Goal: Information Seeking & Learning: Learn about a topic

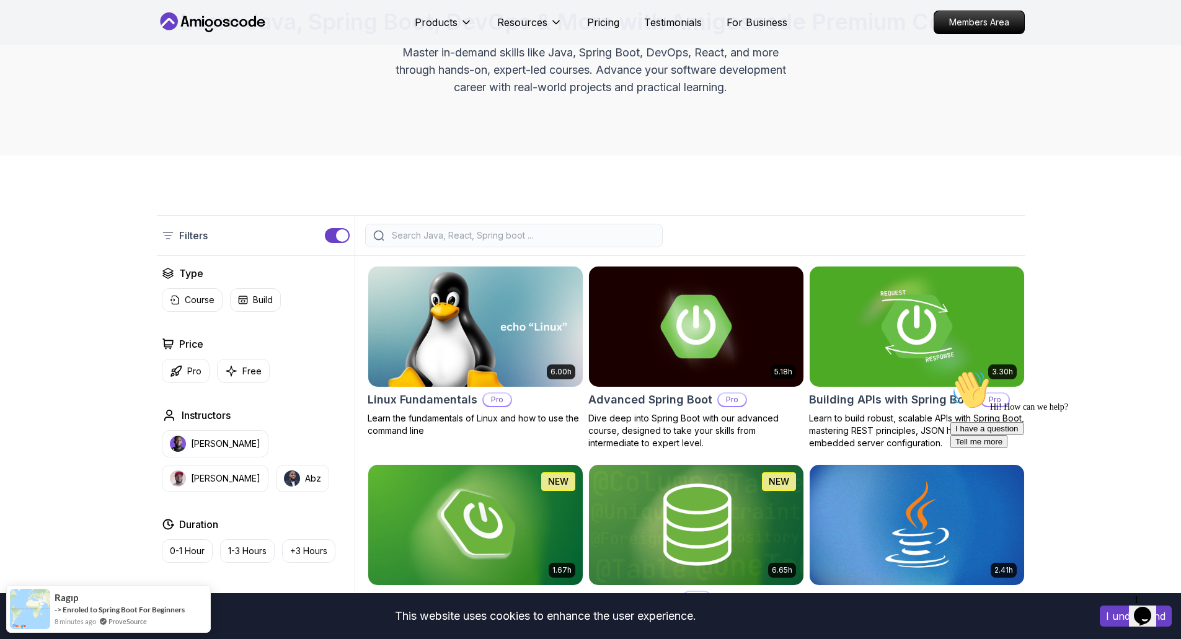
scroll to position [124, 0]
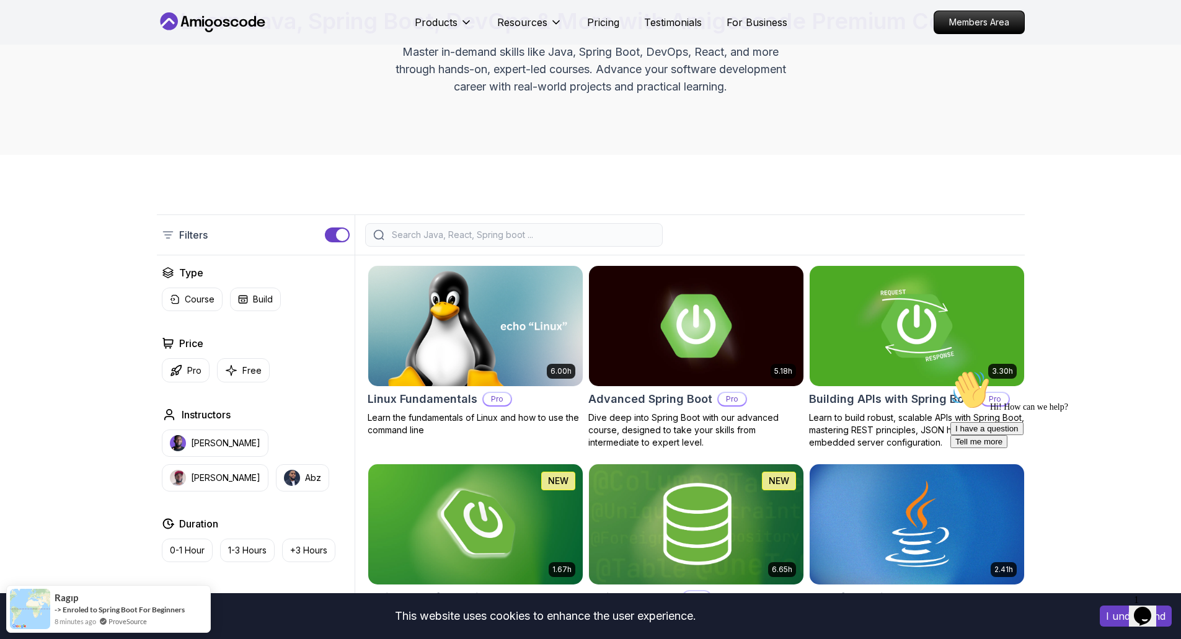
click at [1119, 617] on button "I understand" at bounding box center [1136, 616] width 72 height 21
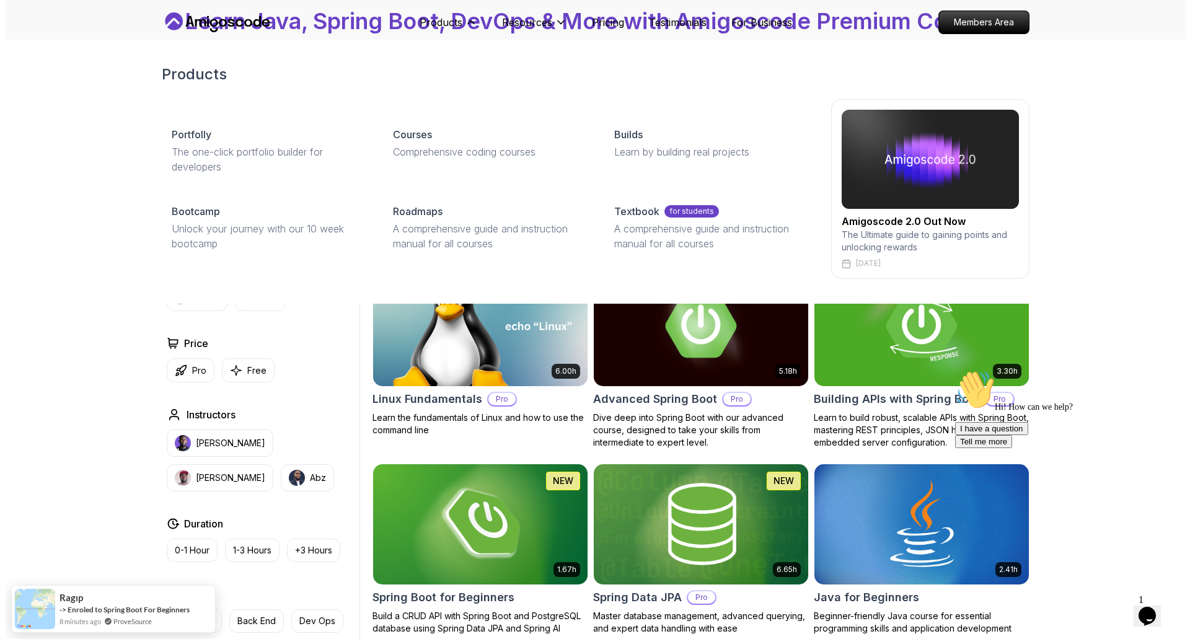
scroll to position [0, 0]
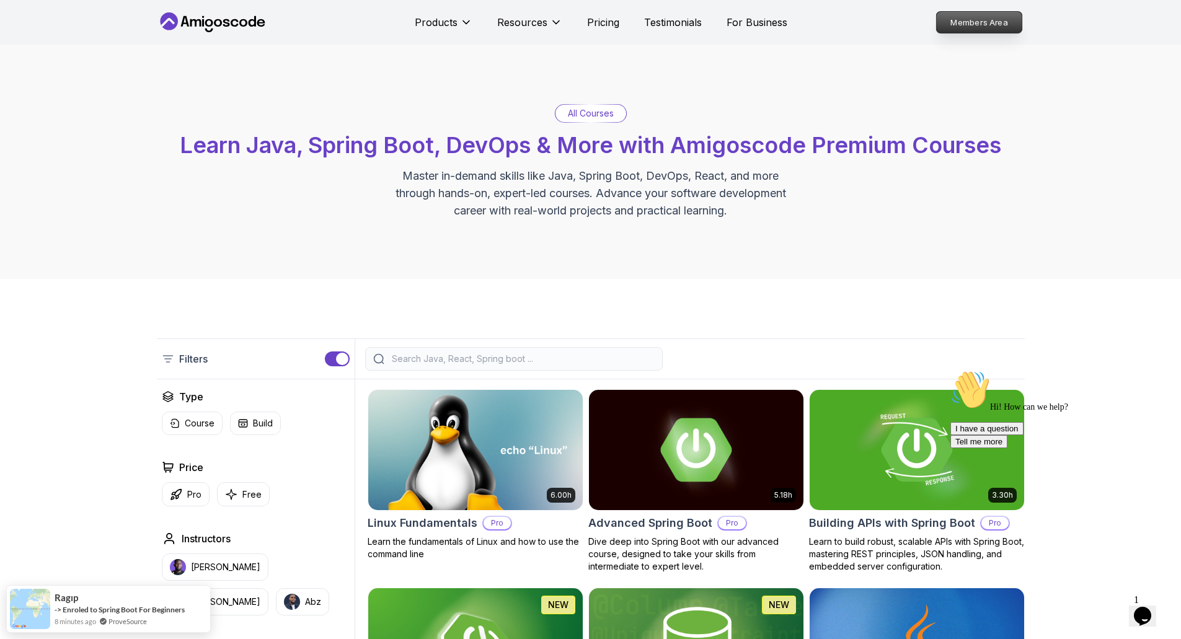
click at [983, 24] on p "Members Area" at bounding box center [979, 22] width 86 height 21
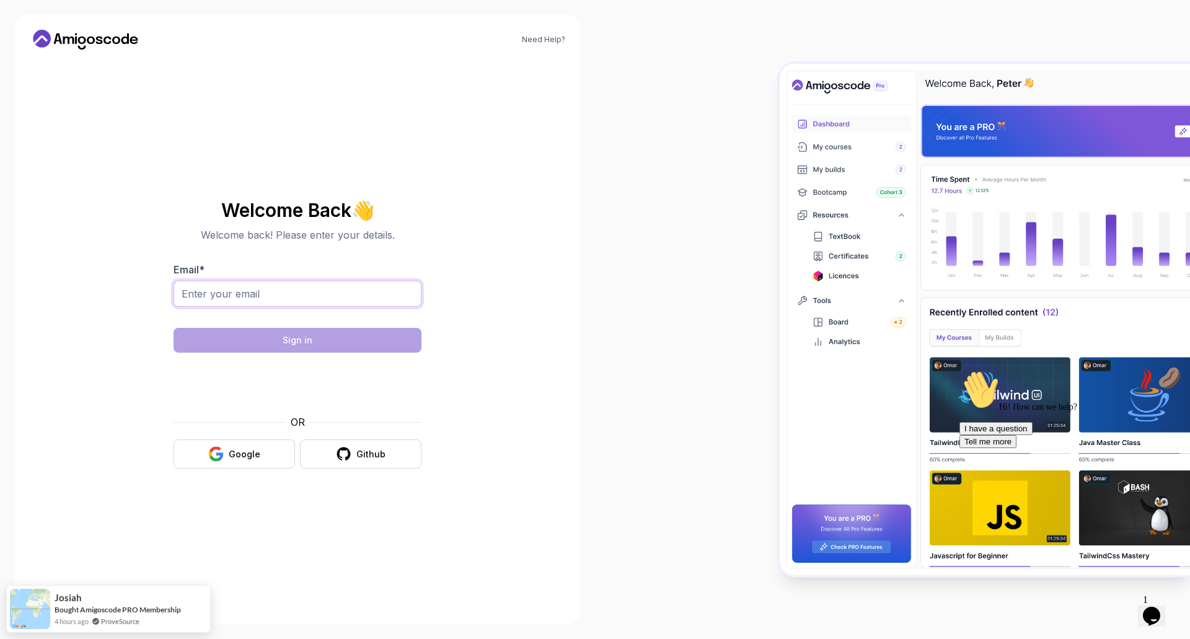
click at [331, 292] on input "Email *" at bounding box center [298, 294] width 248 height 26
click at [768, 220] on body "Need Help? Welcome Back 👋 Welcome back! Please enter your details. Email * Sign…" at bounding box center [595, 319] width 1190 height 639
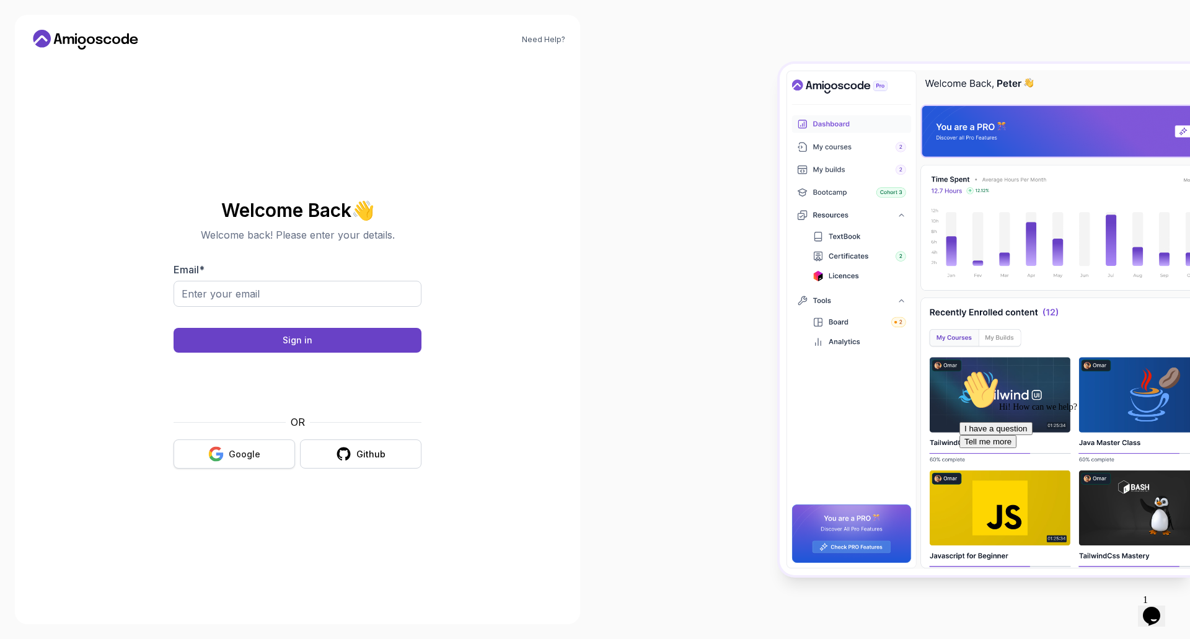
click at [247, 460] on div "Google" at bounding box center [245, 454] width 32 height 12
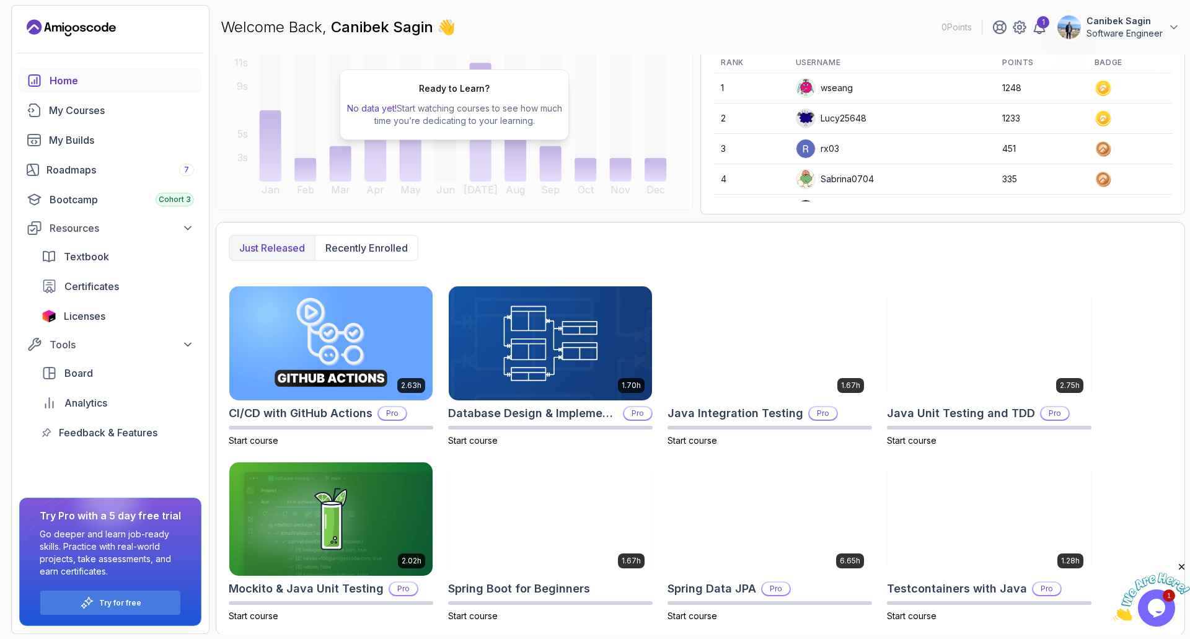
scroll to position [156, 0]
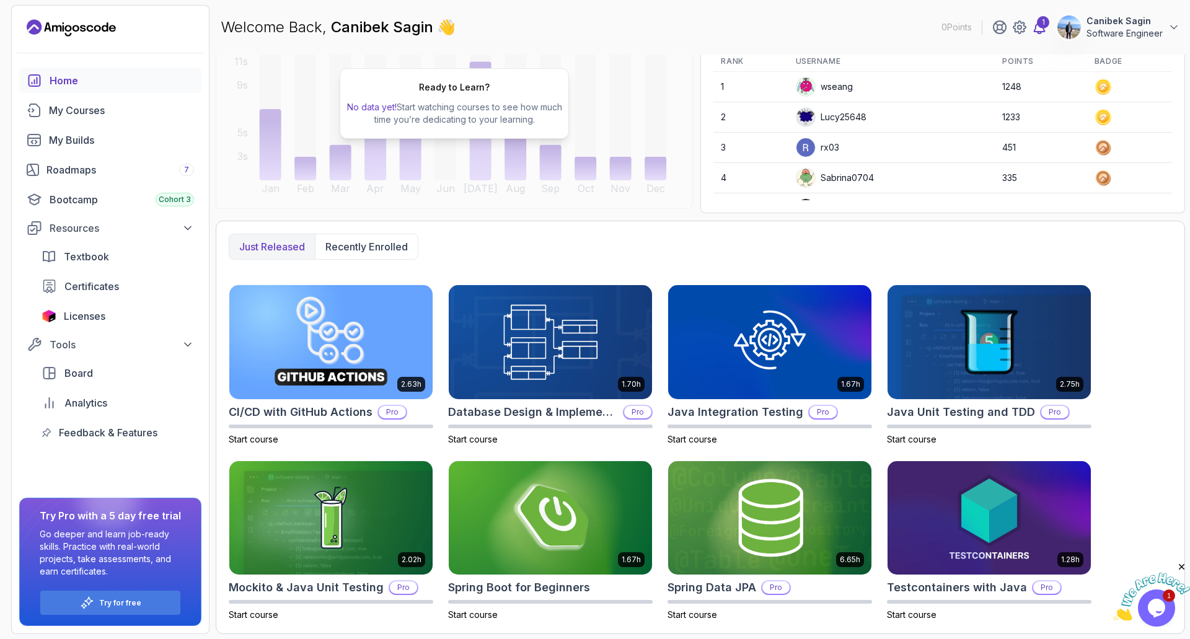
click at [1039, 29] on icon at bounding box center [1039, 27] width 15 height 15
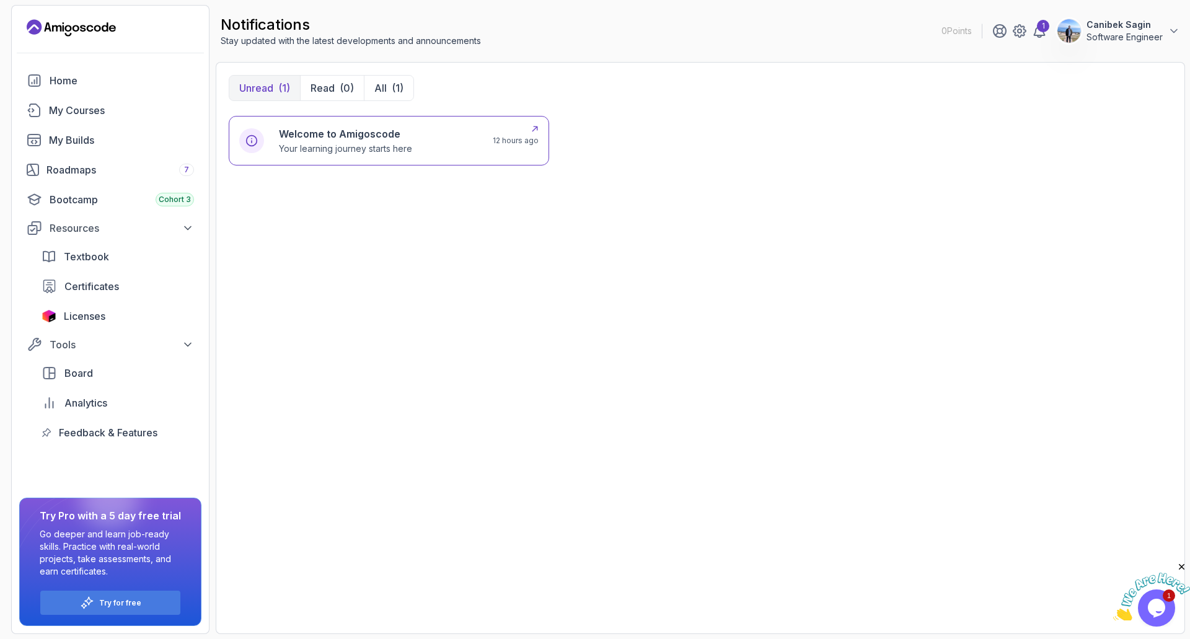
click at [368, 124] on div "Welcome to Amigoscode Your learning journey starts here 12 hours ago" at bounding box center [389, 141] width 321 height 50
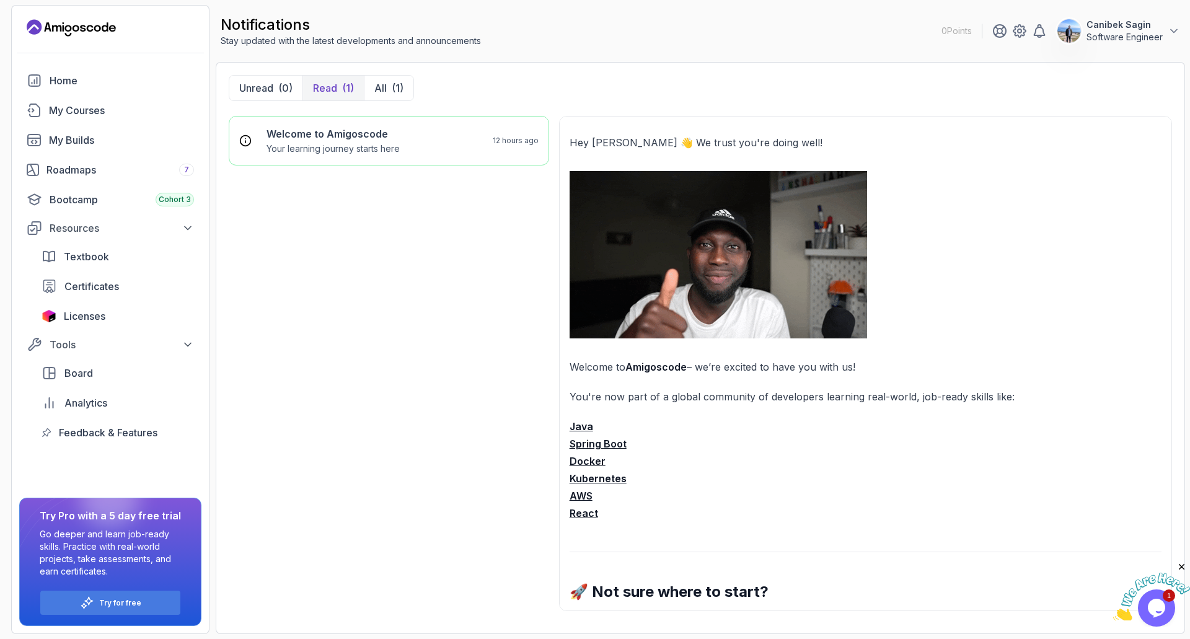
click at [602, 441] on strong "Spring Boot" at bounding box center [598, 444] width 57 height 12
click at [100, 104] on div "My Courses" at bounding box center [121, 110] width 145 height 15
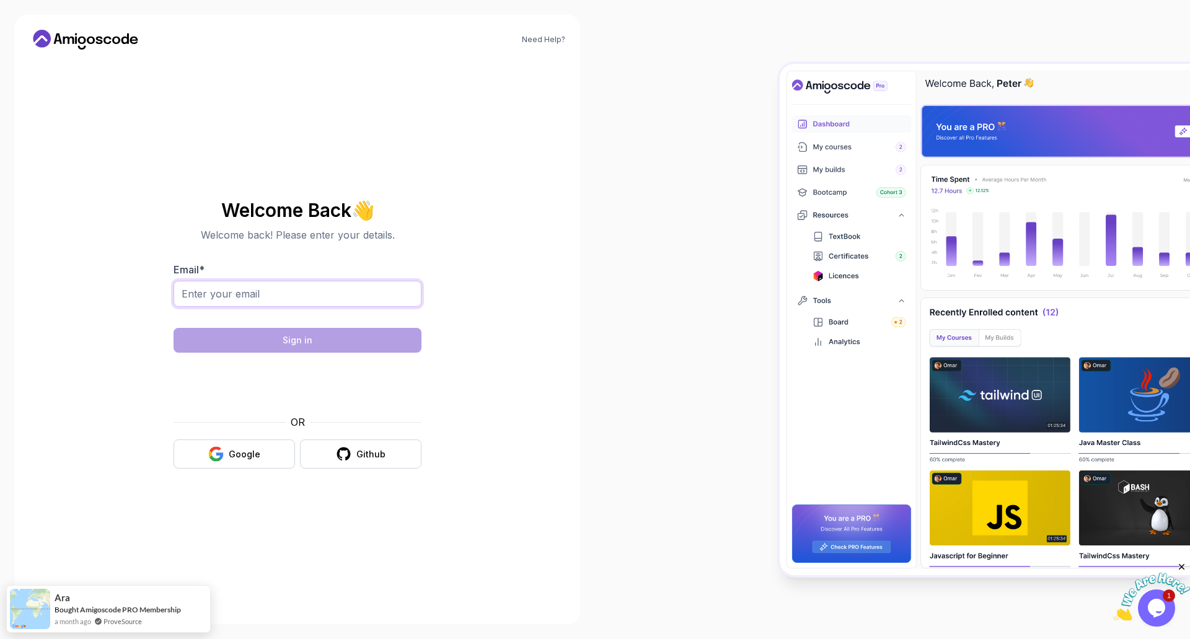
click at [241, 305] on input "Email *" at bounding box center [298, 294] width 248 height 26
type input "csagin@gmail.com"
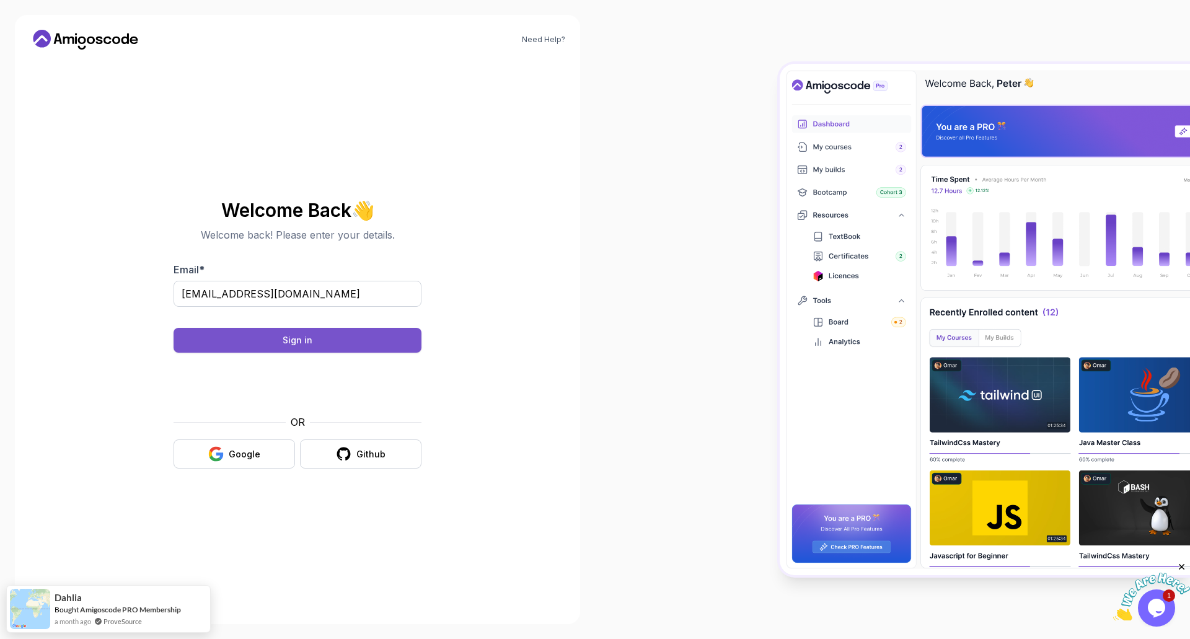
click at [278, 341] on button "Sign in" at bounding box center [298, 340] width 248 height 25
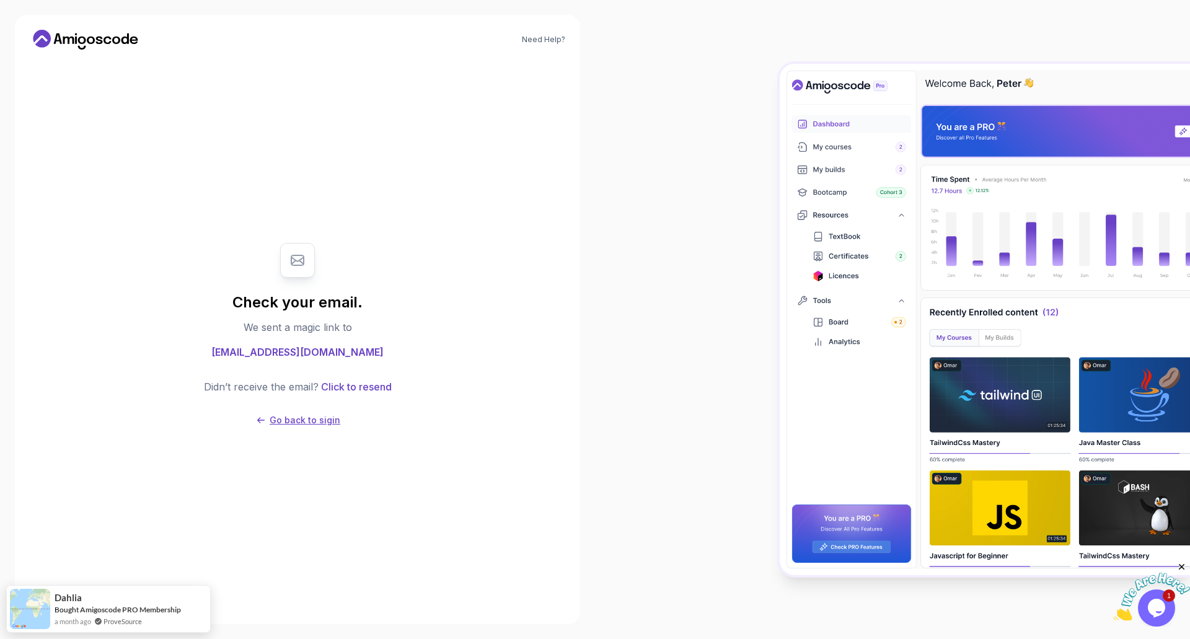
click at [319, 419] on p "Go back to sigin" at bounding box center [305, 420] width 71 height 12
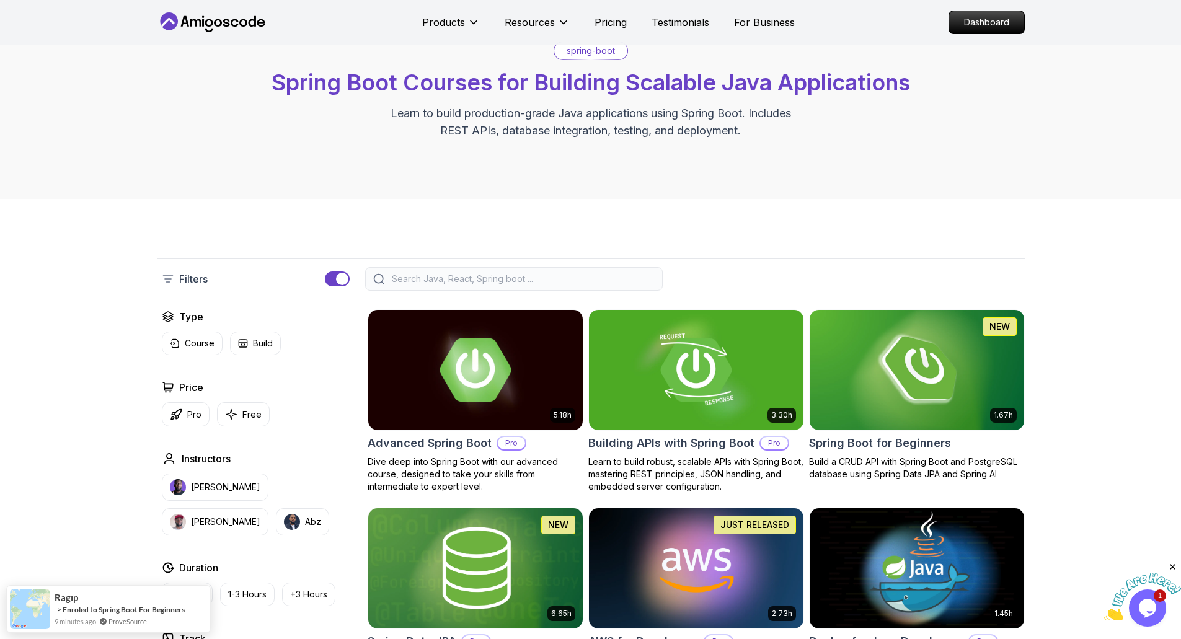
scroll to position [62, 0]
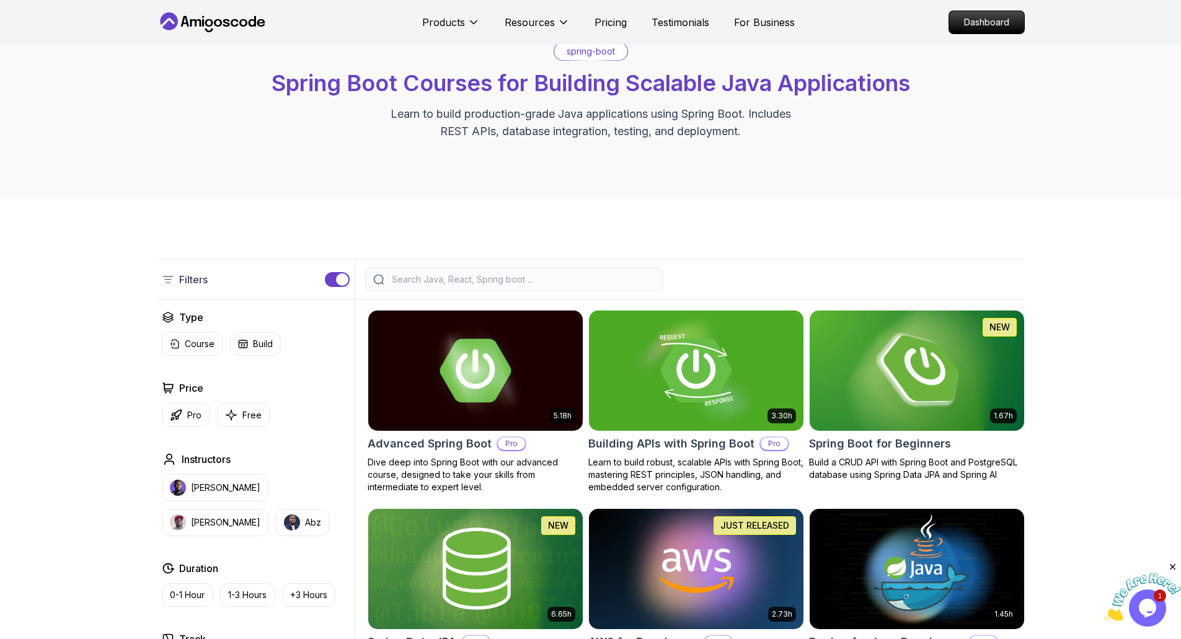
click at [893, 449] on h2 "Spring Boot for Beginners" at bounding box center [880, 443] width 142 height 17
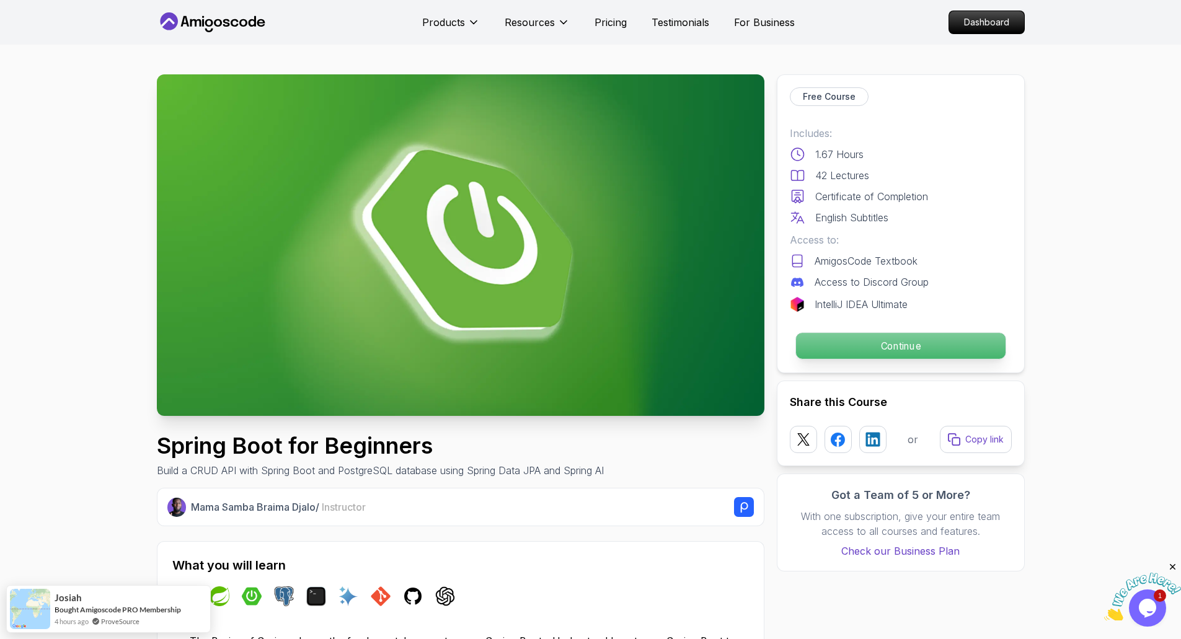
click at [906, 348] on p "Continue" at bounding box center [900, 346] width 210 height 26
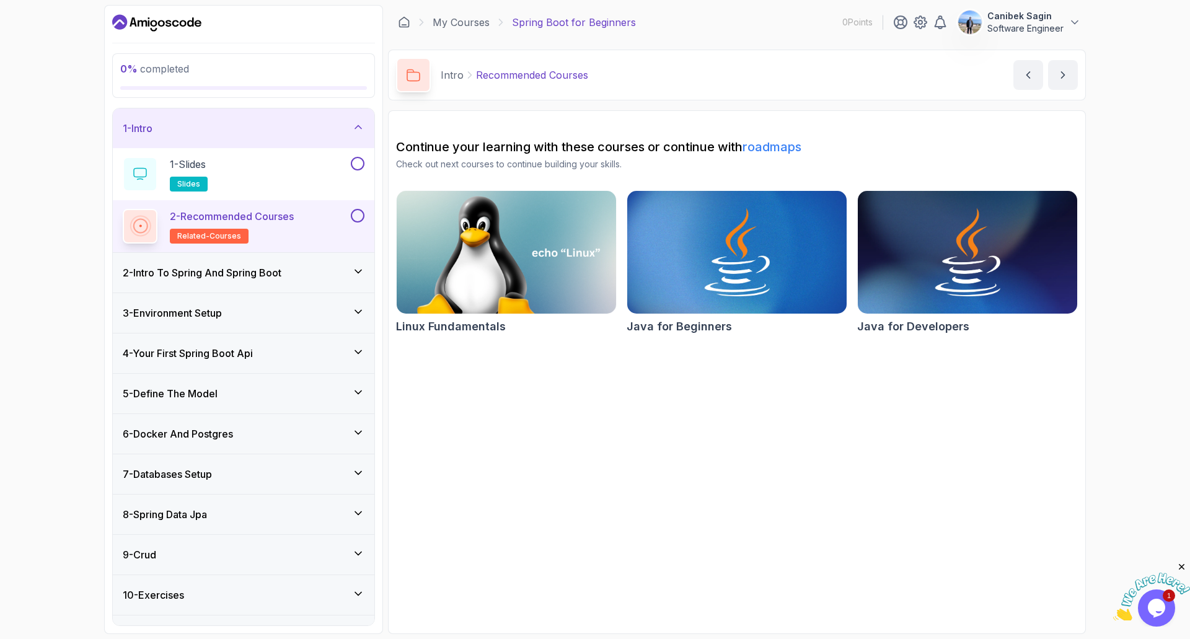
click at [334, 267] on div "2 - Intro To Spring And Spring Boot" at bounding box center [244, 272] width 242 height 15
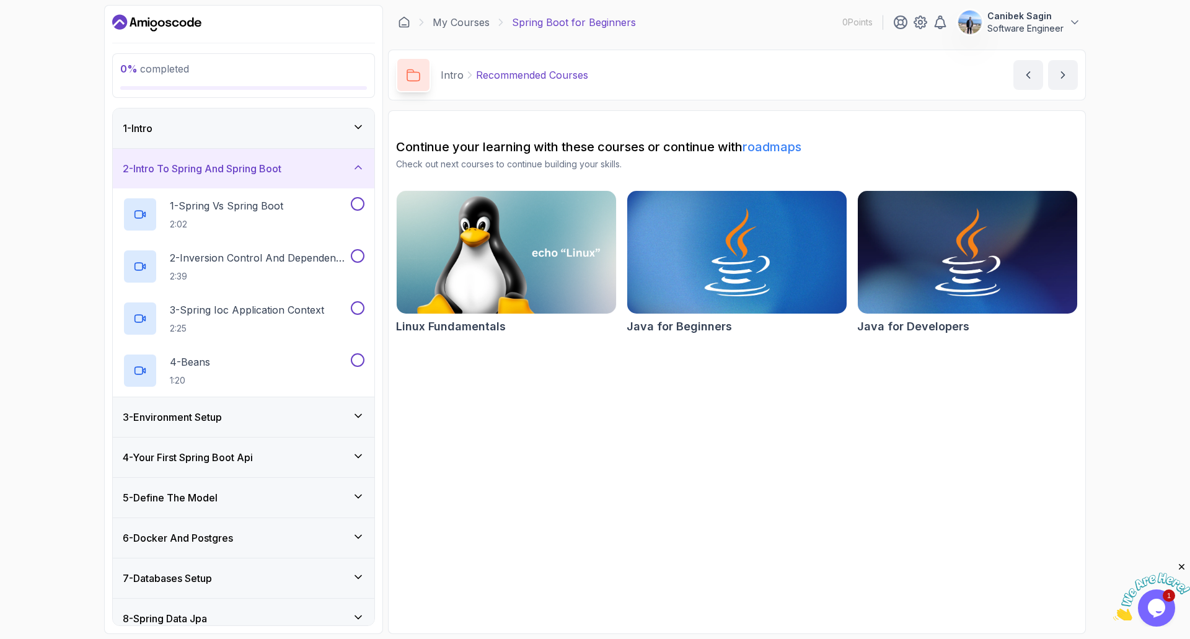
click at [296, 427] on div "3 - Environment Setup" at bounding box center [244, 417] width 262 height 40
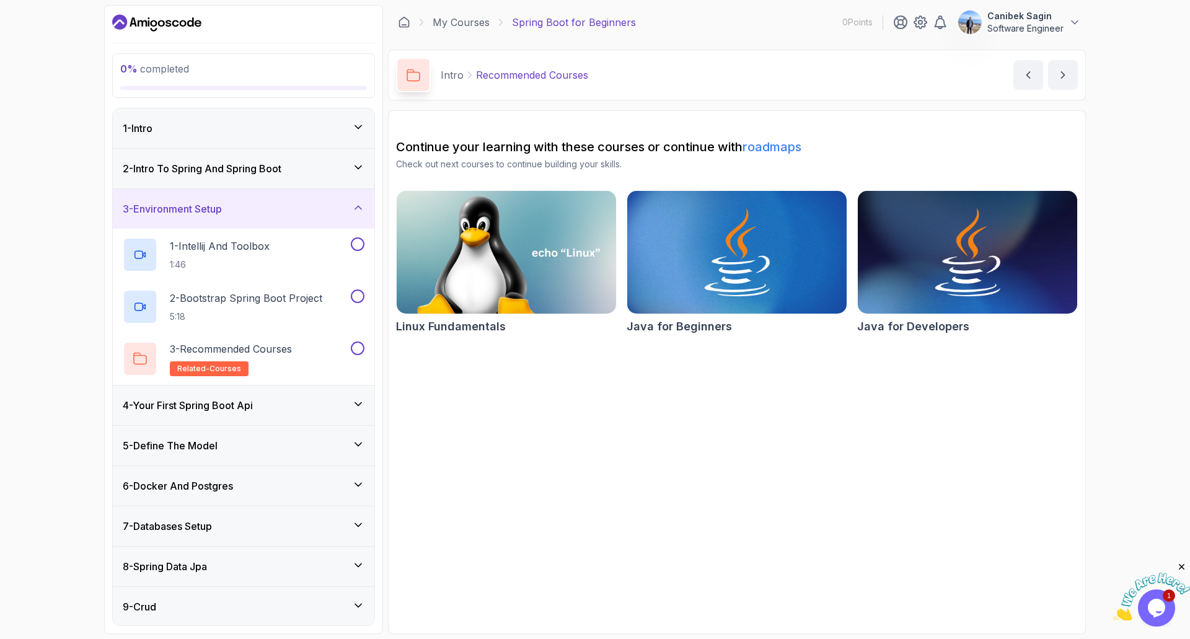
click at [296, 408] on div "4 - Your First Spring Boot Api" at bounding box center [244, 405] width 242 height 15
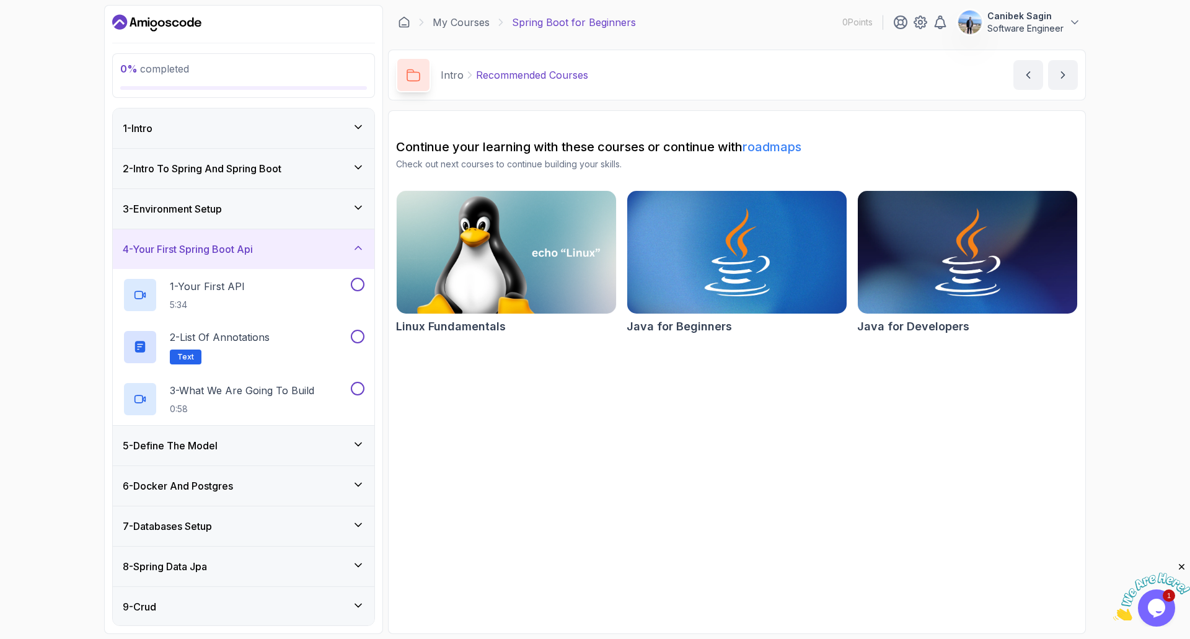
click at [247, 208] on div "3 - Environment Setup" at bounding box center [244, 209] width 242 height 15
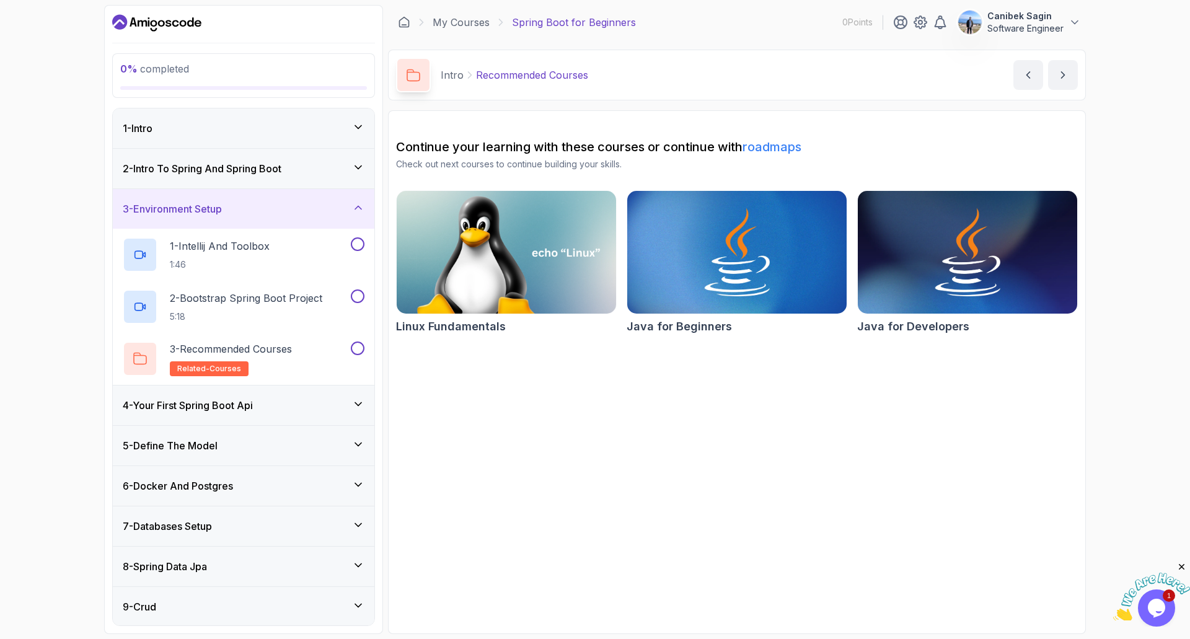
click at [214, 169] on h3 "2 - Intro To Spring And Spring Boot" at bounding box center [202, 168] width 159 height 15
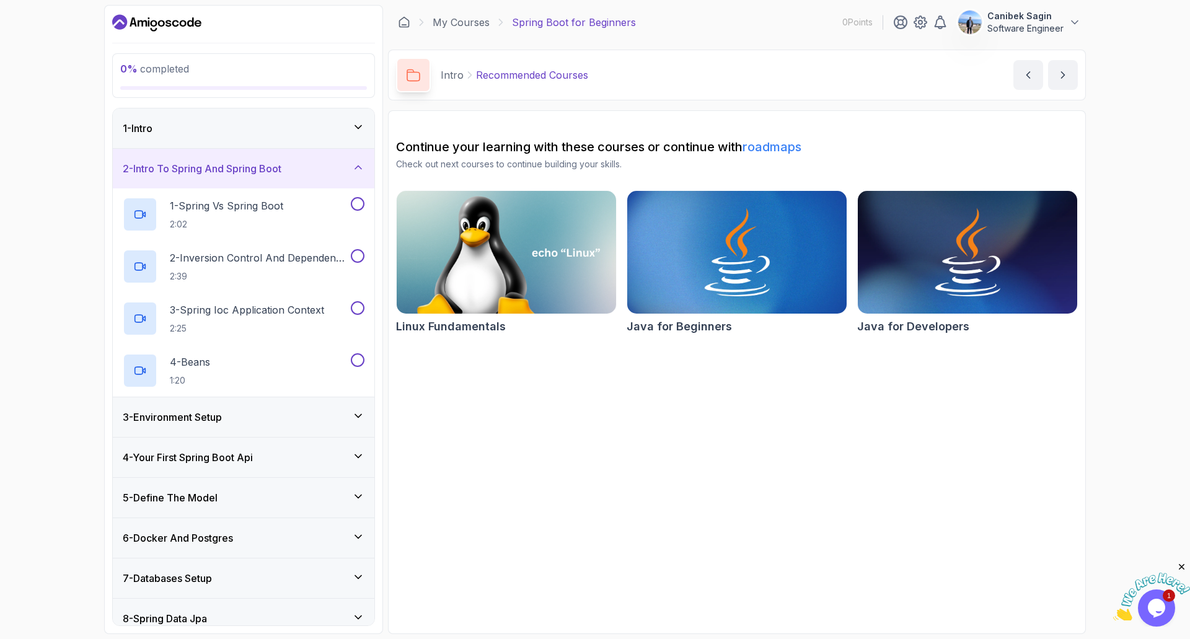
click at [230, 534] on h3 "6 - Docker And Postgres" at bounding box center [178, 538] width 110 height 15
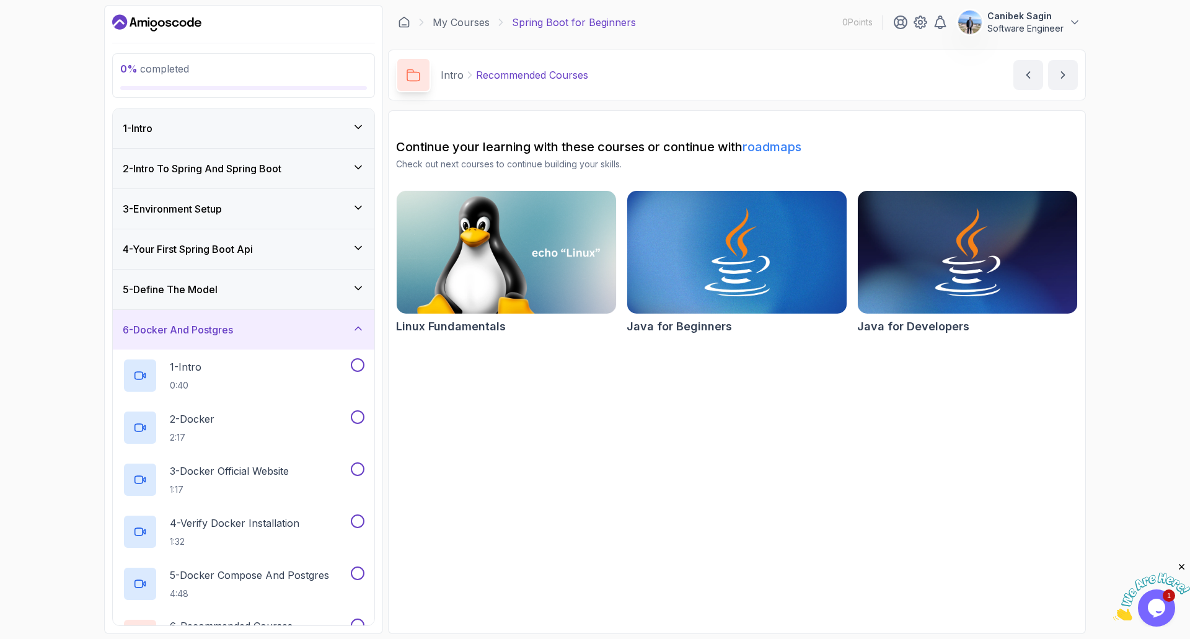
click at [249, 177] on div "2 - Intro To Spring And Spring Boot" at bounding box center [244, 169] width 262 height 40
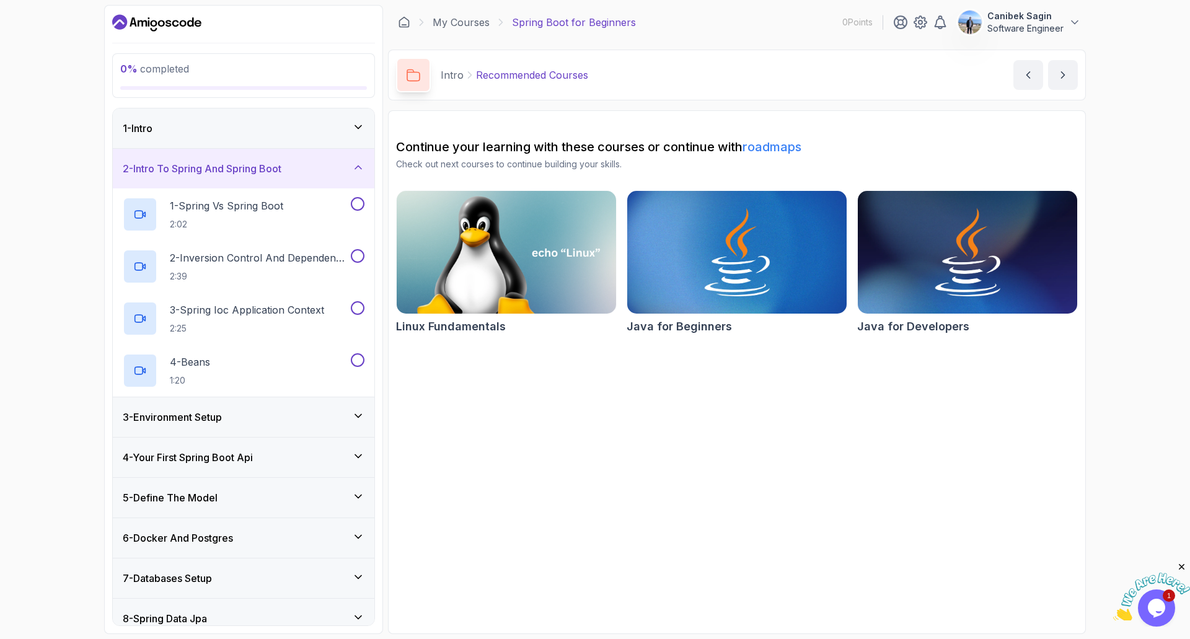
click at [296, 123] on div "1 - Intro" at bounding box center [244, 128] width 242 height 15
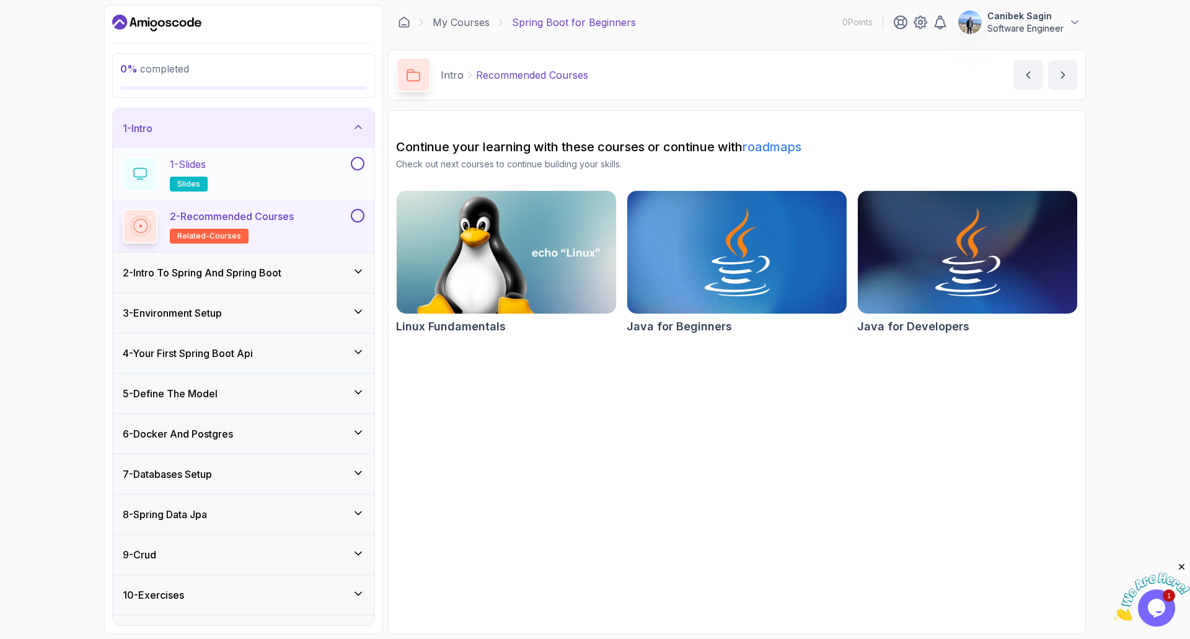
click at [316, 166] on div "1 - Slides slides" at bounding box center [236, 174] width 226 height 35
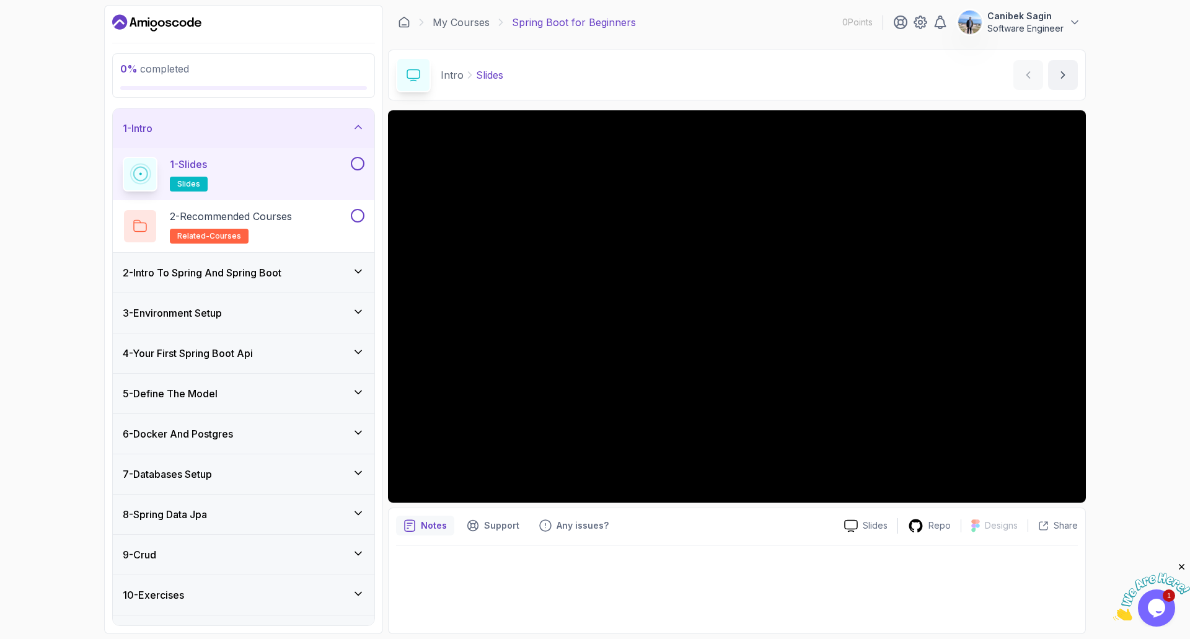
click at [233, 139] on div "1 - Intro" at bounding box center [244, 129] width 262 height 40
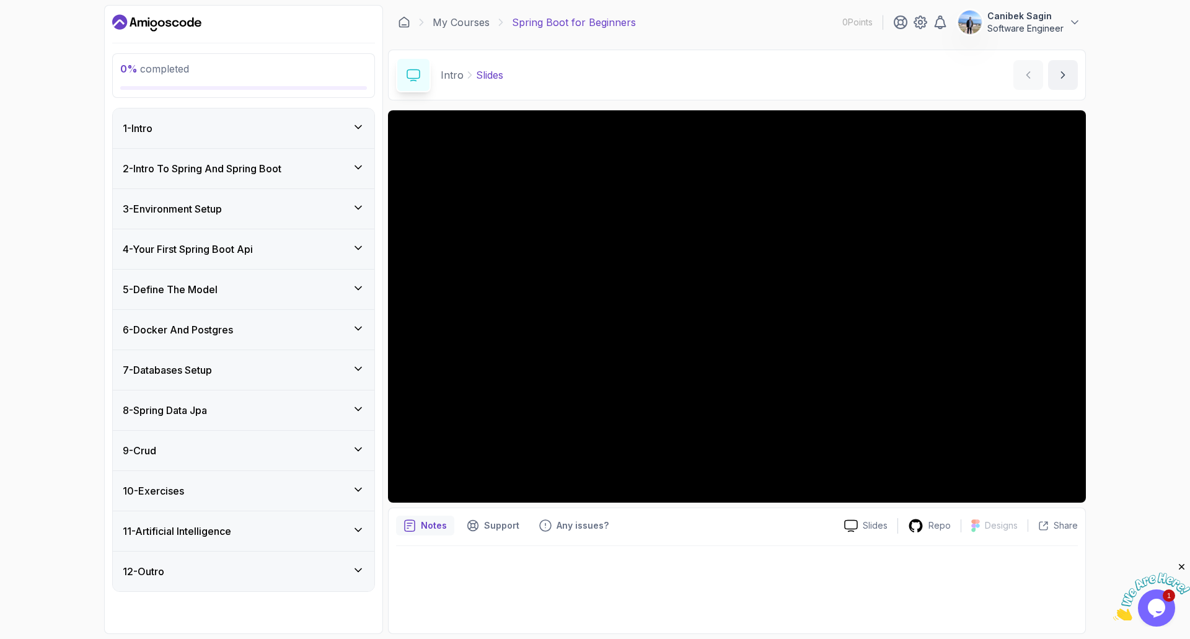
click at [244, 136] on div "1 - Intro" at bounding box center [244, 129] width 262 height 40
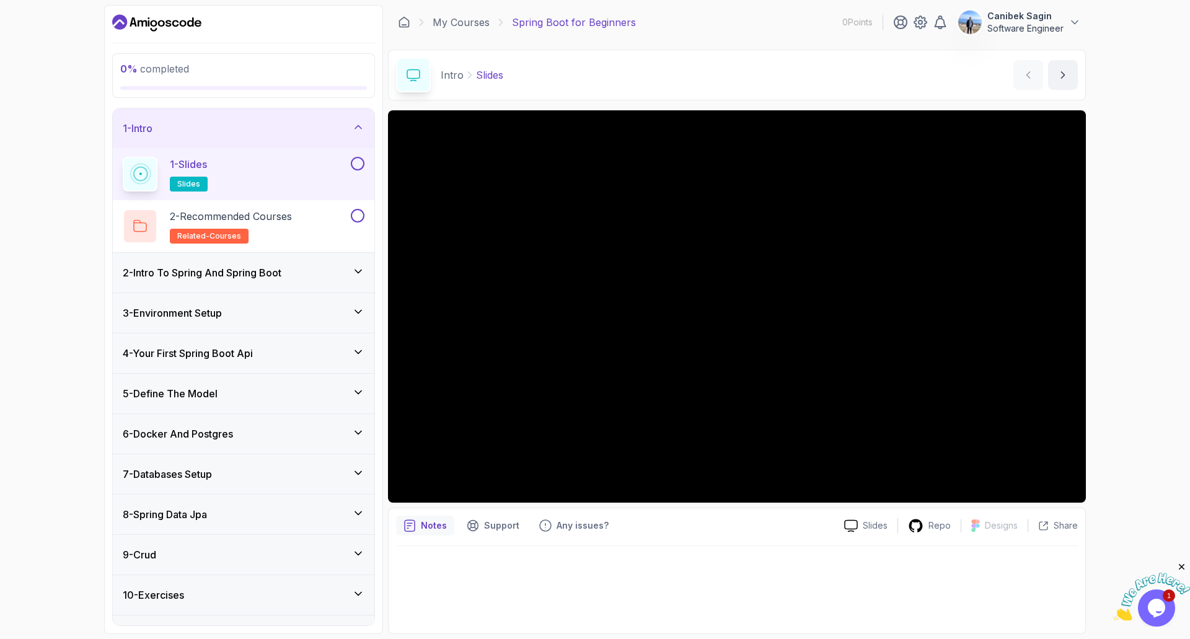
click at [242, 257] on div "2 - Intro To Spring And Spring Boot" at bounding box center [244, 273] width 262 height 40
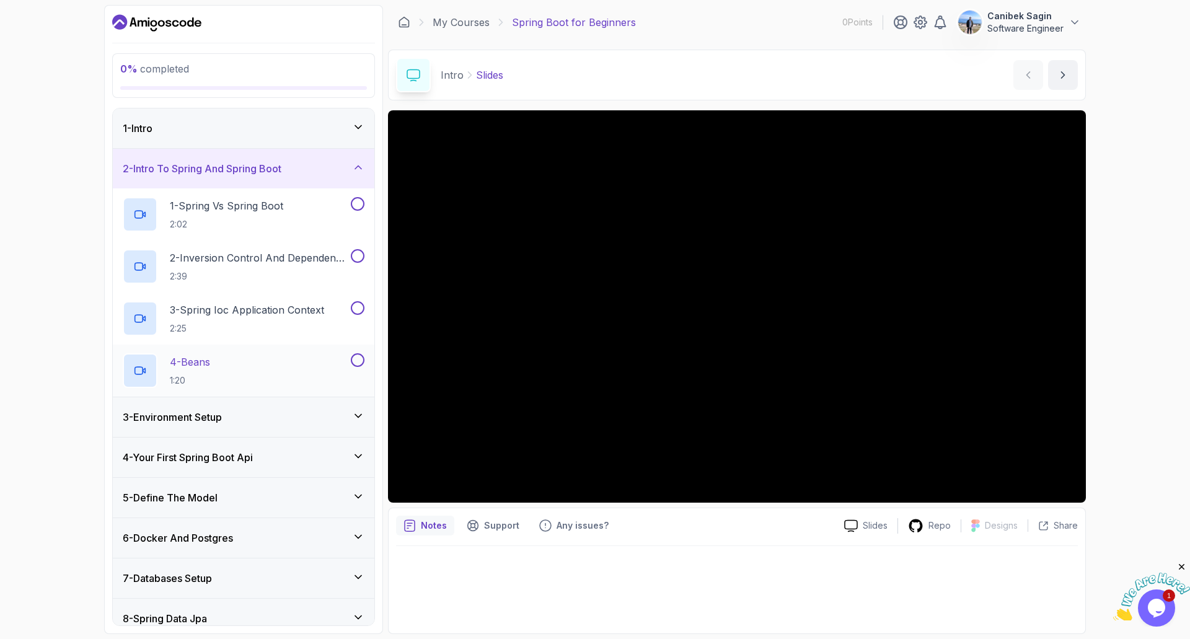
click at [234, 383] on div "4 - Beans 1:20" at bounding box center [236, 370] width 226 height 35
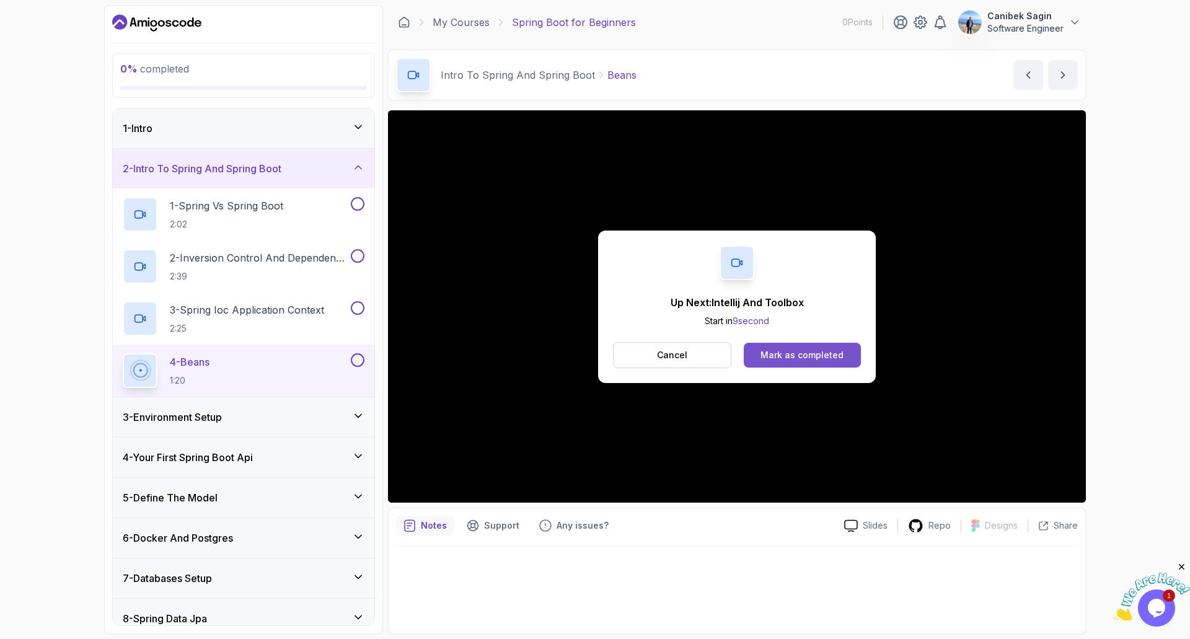
click at [841, 355] on div "Mark as completed" at bounding box center [802, 355] width 83 height 12
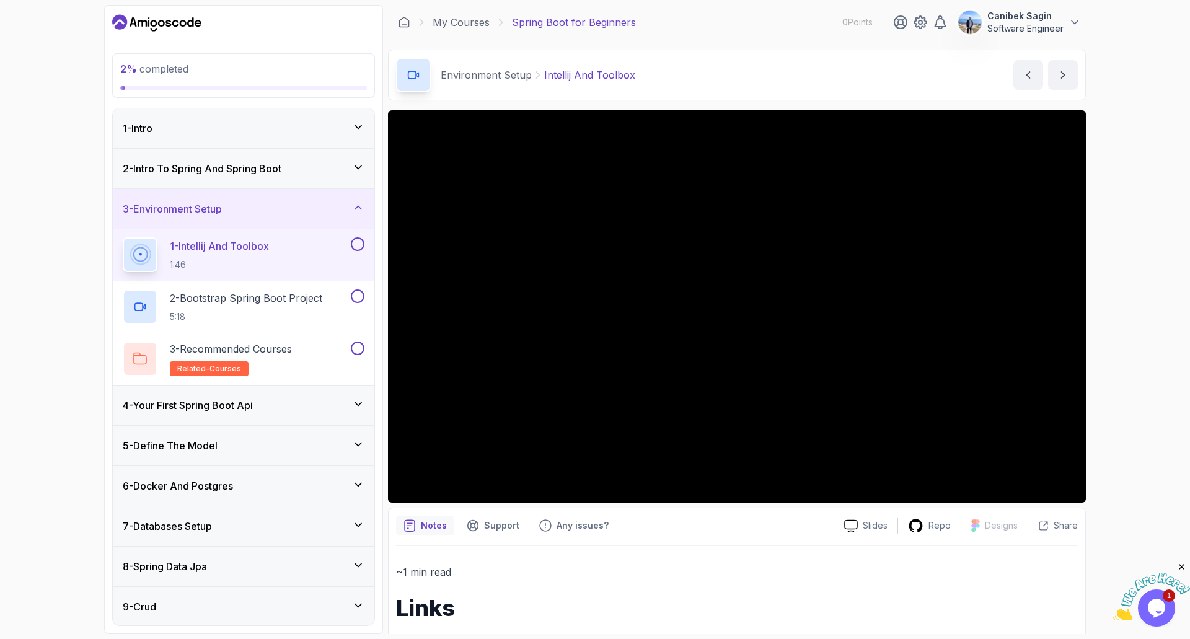
click at [310, 169] on div "2 - Intro To Spring And Spring Boot" at bounding box center [244, 168] width 242 height 15
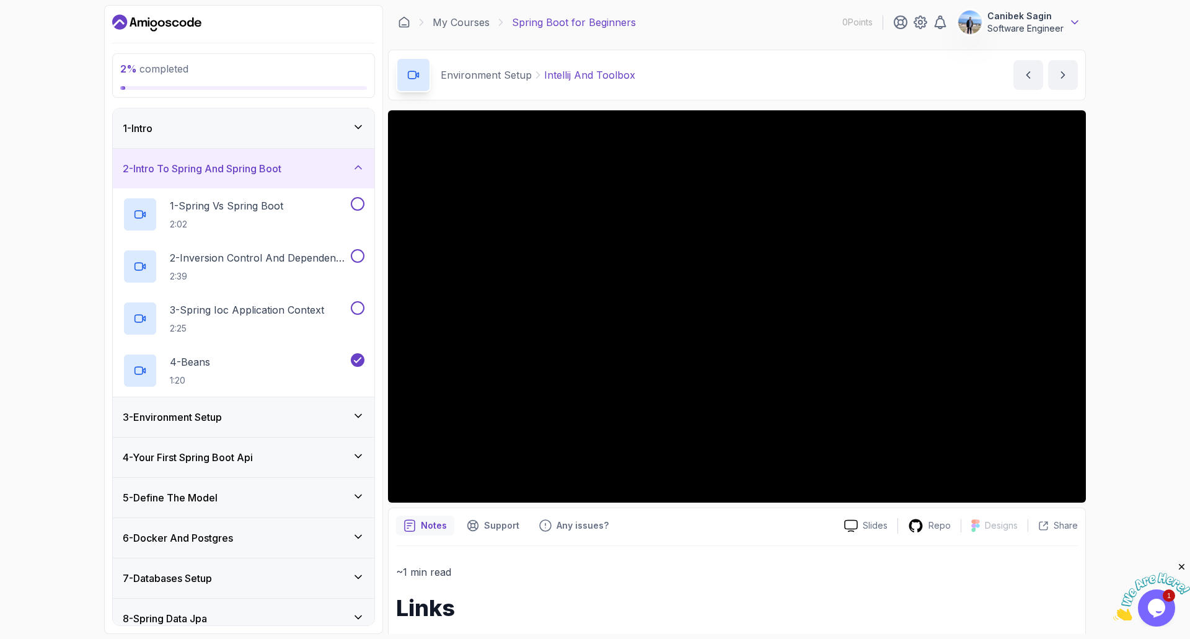
click at [1077, 24] on icon at bounding box center [1075, 22] width 12 height 12
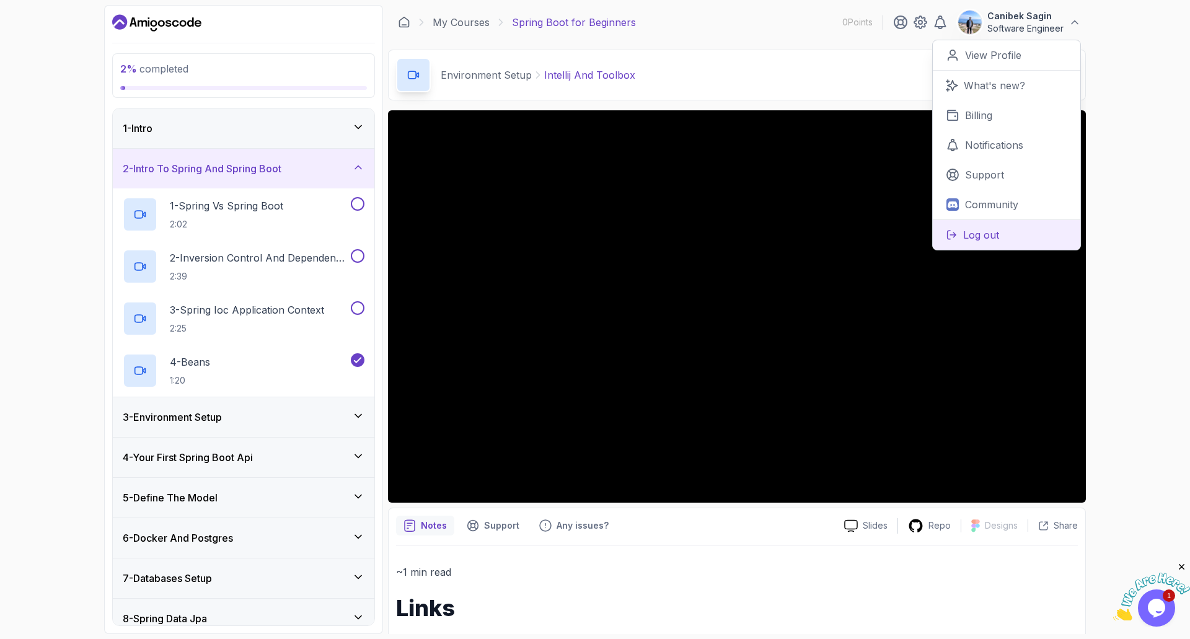
click at [986, 234] on p "Log out" at bounding box center [982, 235] width 36 height 15
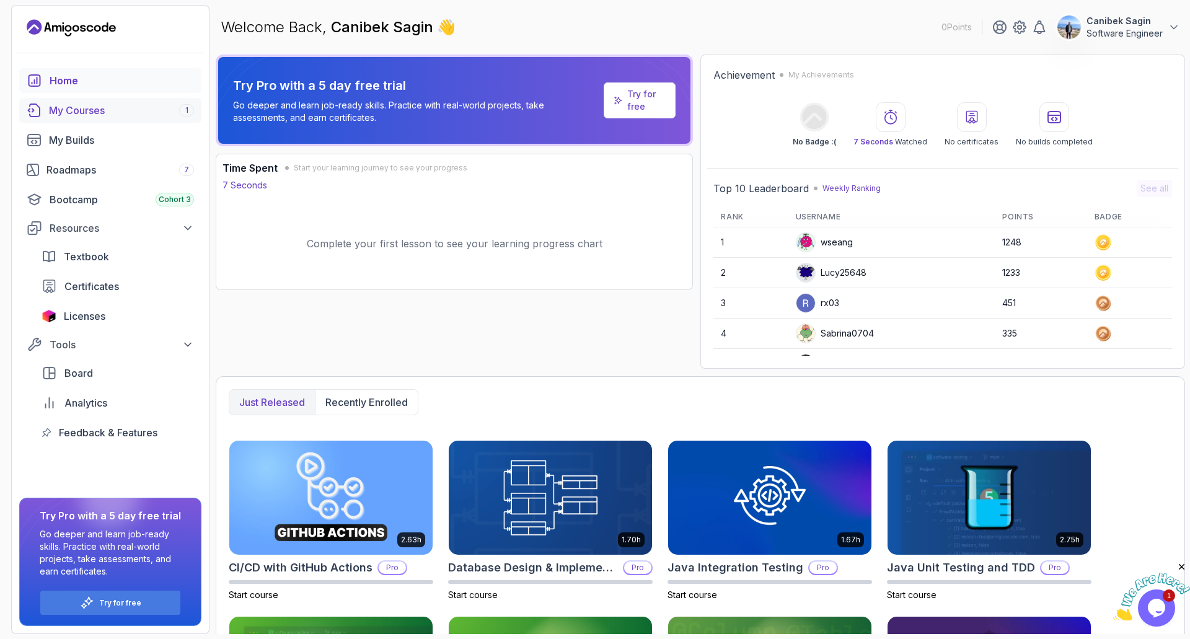
click at [107, 115] on div "My Courses 1" at bounding box center [121, 110] width 145 height 15
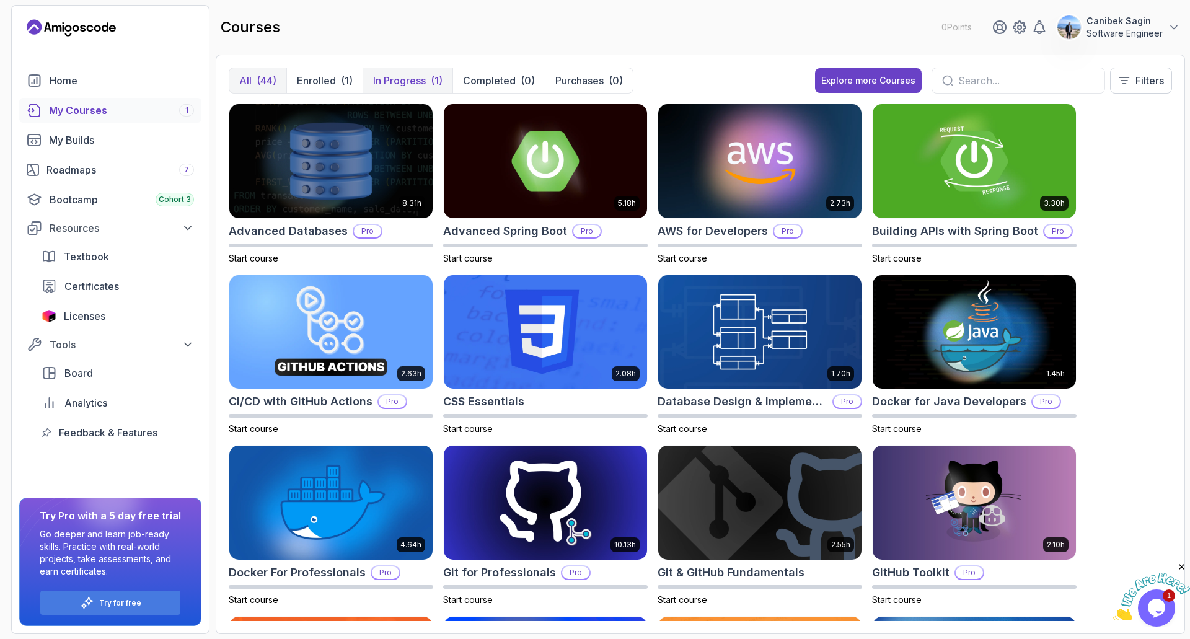
click at [405, 84] on p "In Progress" at bounding box center [399, 80] width 53 height 15
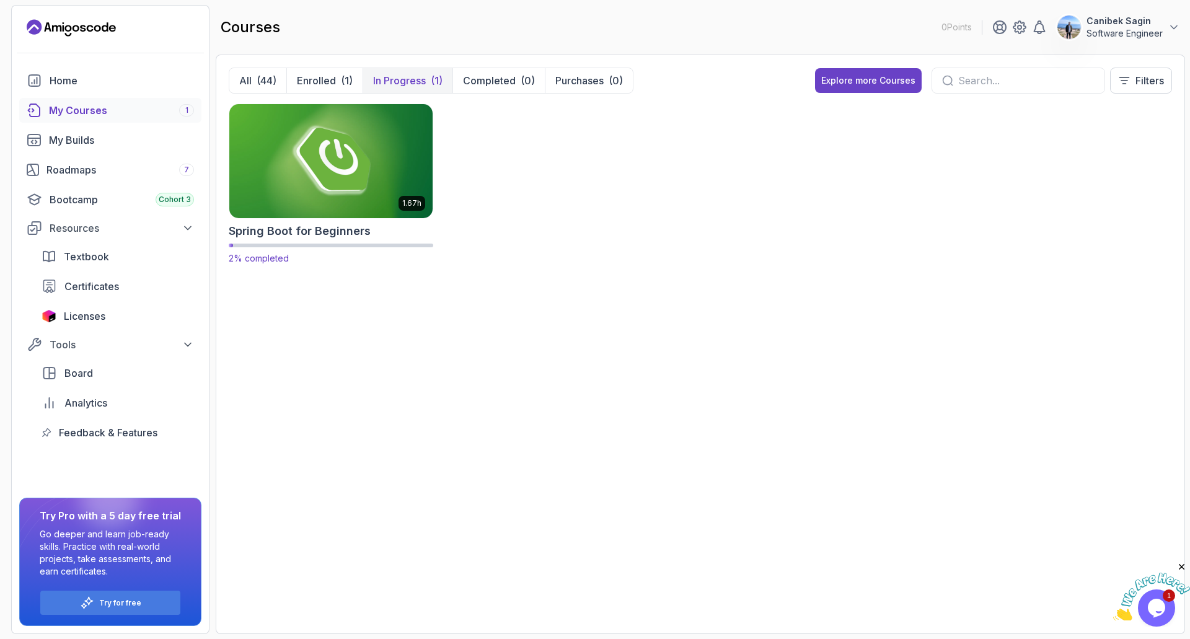
click at [316, 161] on img at bounding box center [330, 161] width 213 height 120
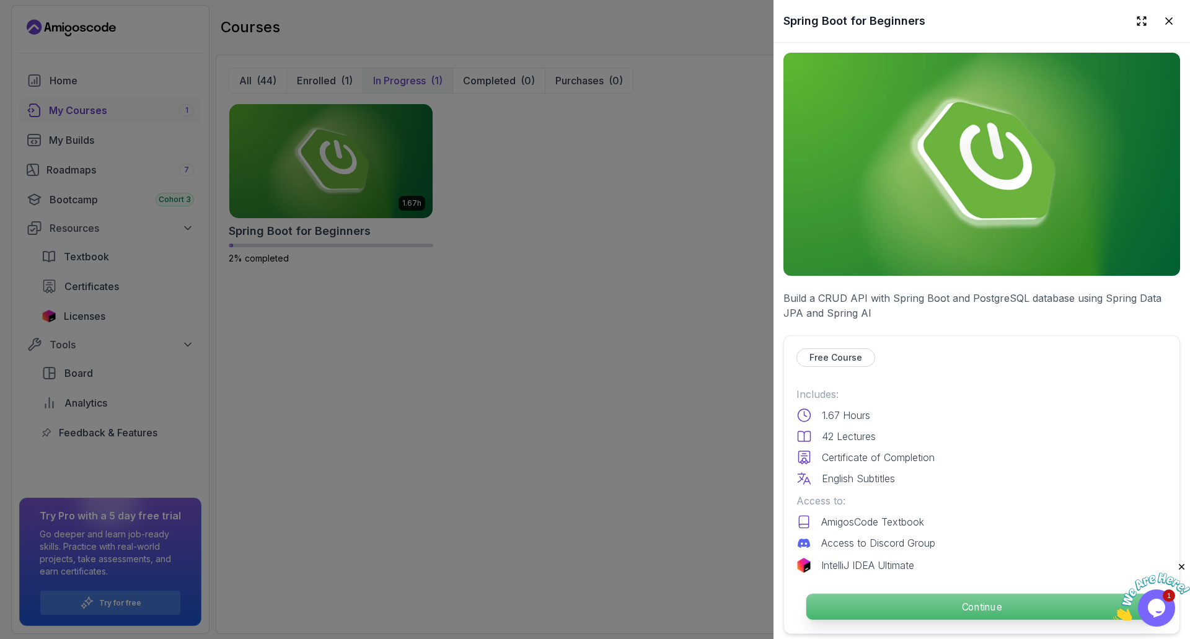
click at [898, 602] on p "Continue" at bounding box center [982, 607] width 351 height 26
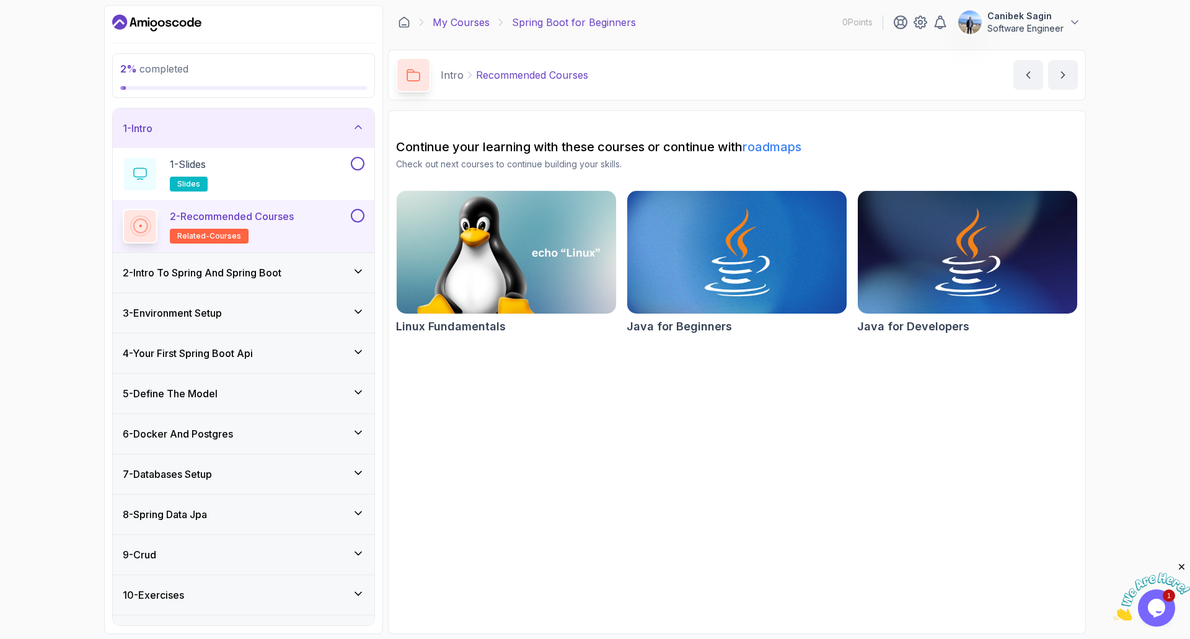
click at [467, 24] on link "My Courses" at bounding box center [461, 22] width 57 height 15
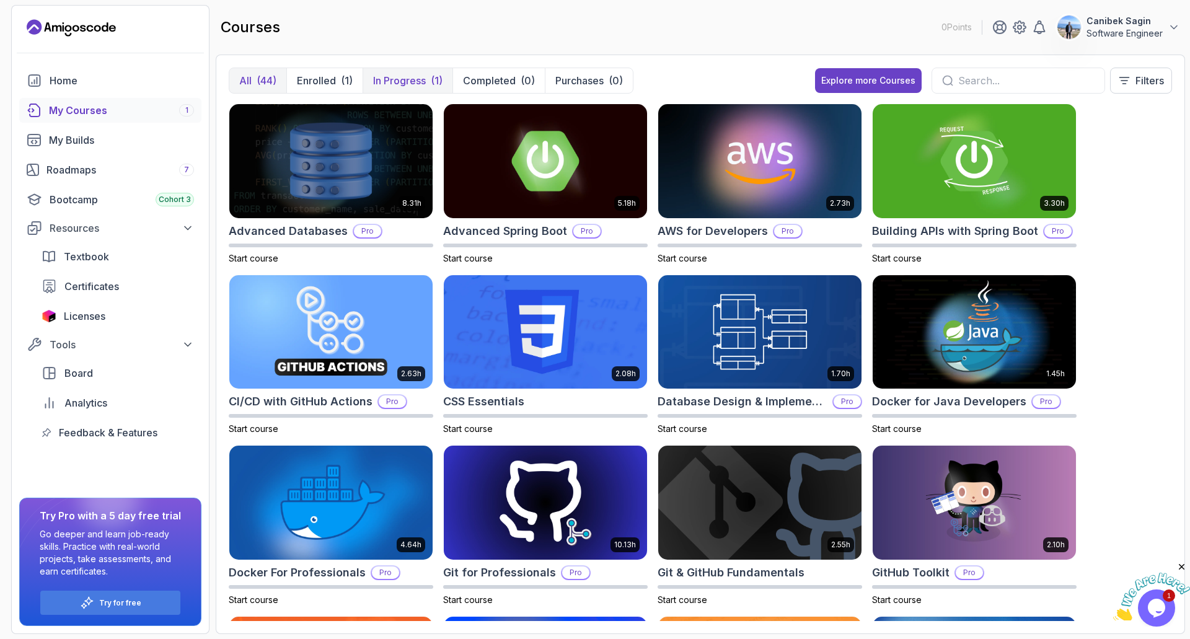
click at [384, 76] on p "In Progress" at bounding box center [399, 80] width 53 height 15
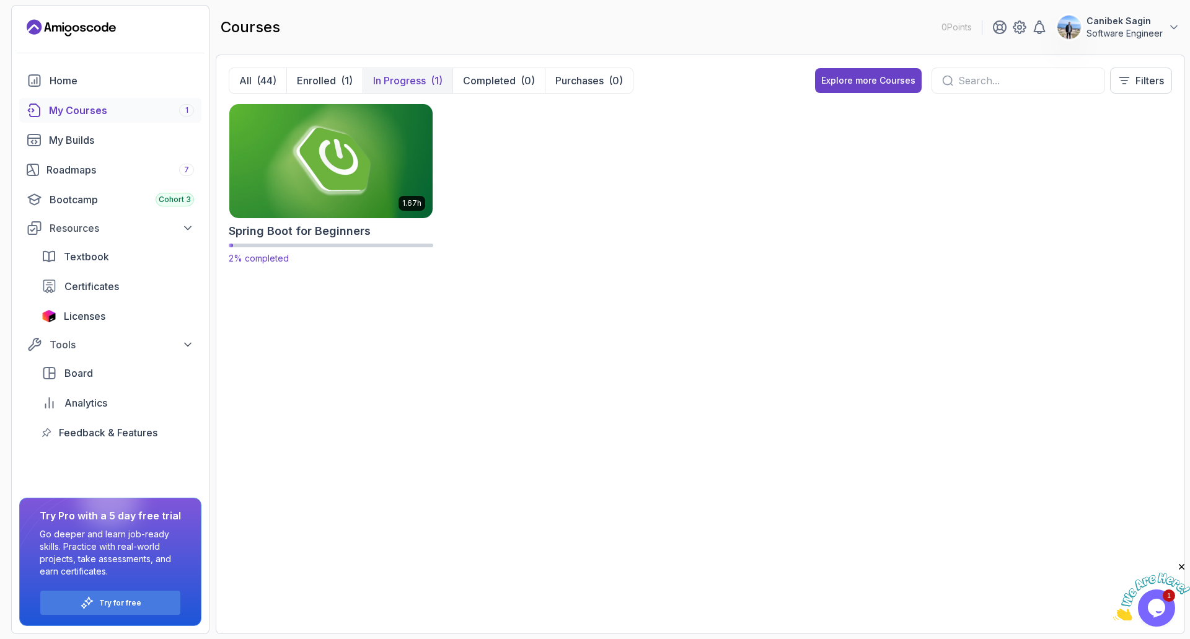
click at [298, 176] on img at bounding box center [330, 161] width 213 height 120
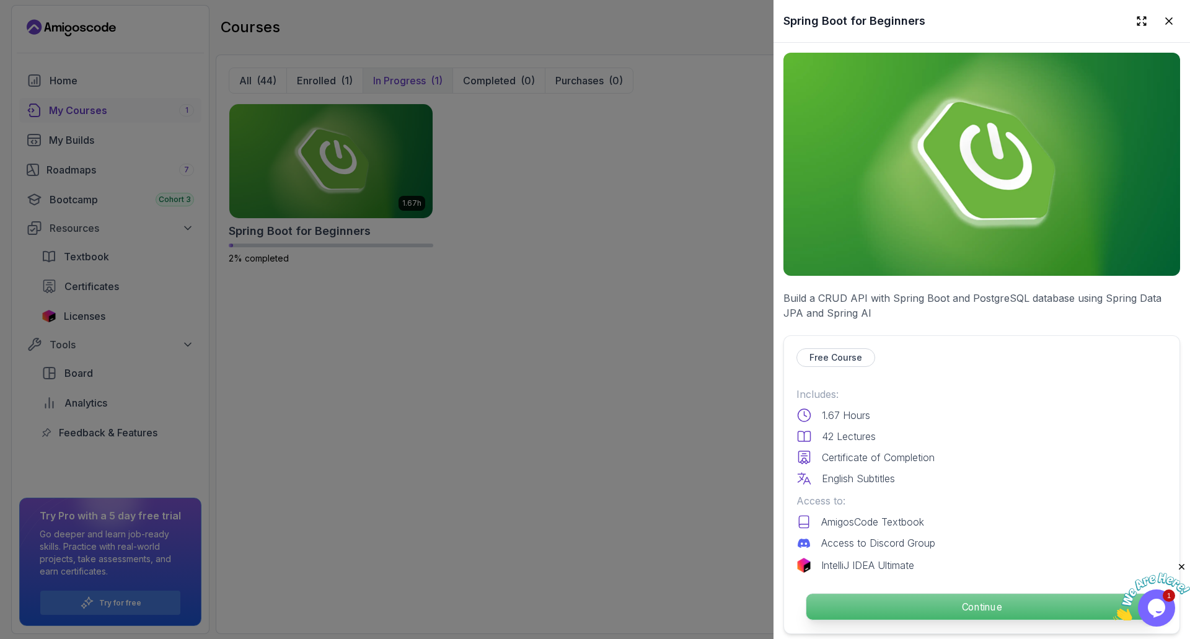
click at [983, 598] on p "Continue" at bounding box center [982, 607] width 351 height 26
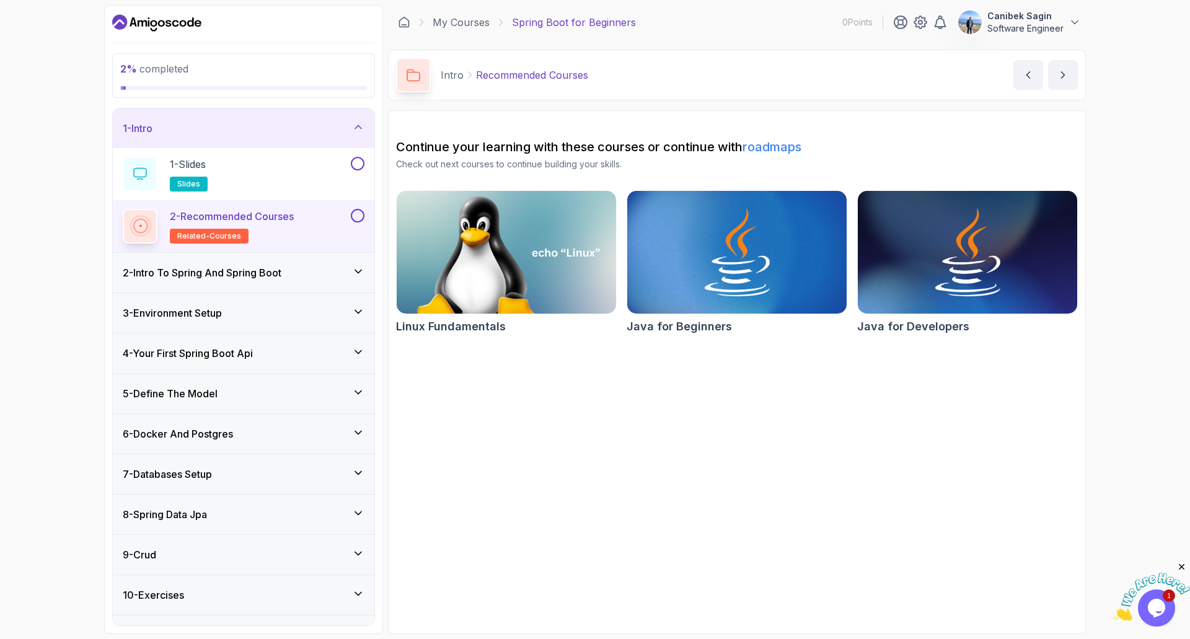
click at [248, 397] on div "5 - Define The Model" at bounding box center [244, 393] width 242 height 15
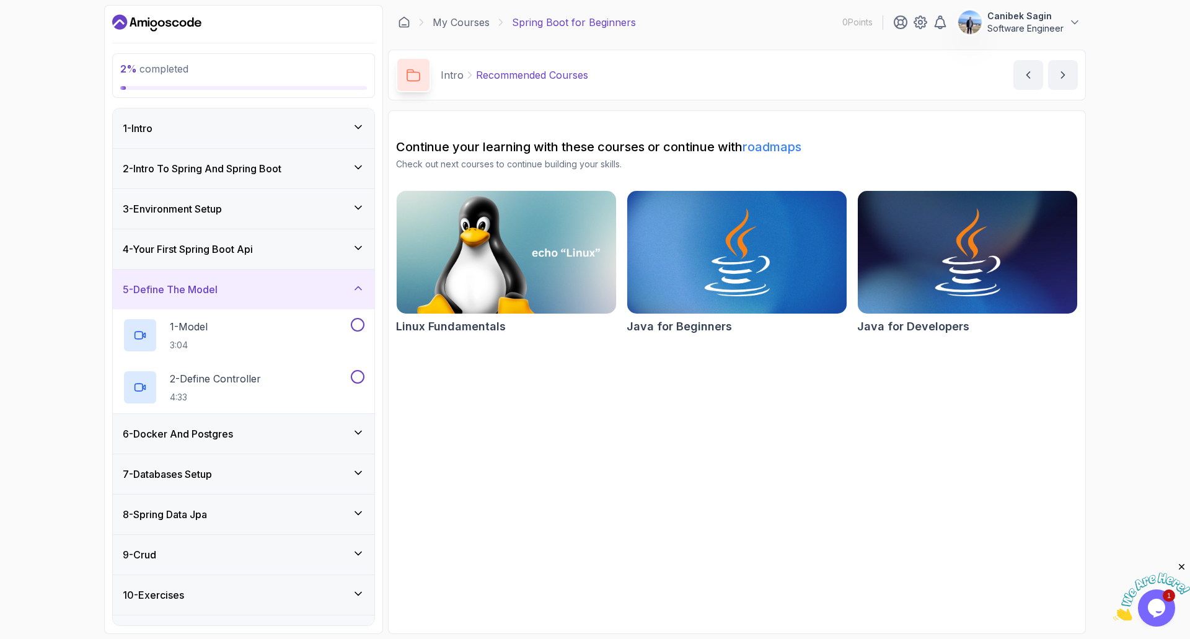
click at [283, 271] on div "5 - Define The Model" at bounding box center [244, 290] width 262 height 40
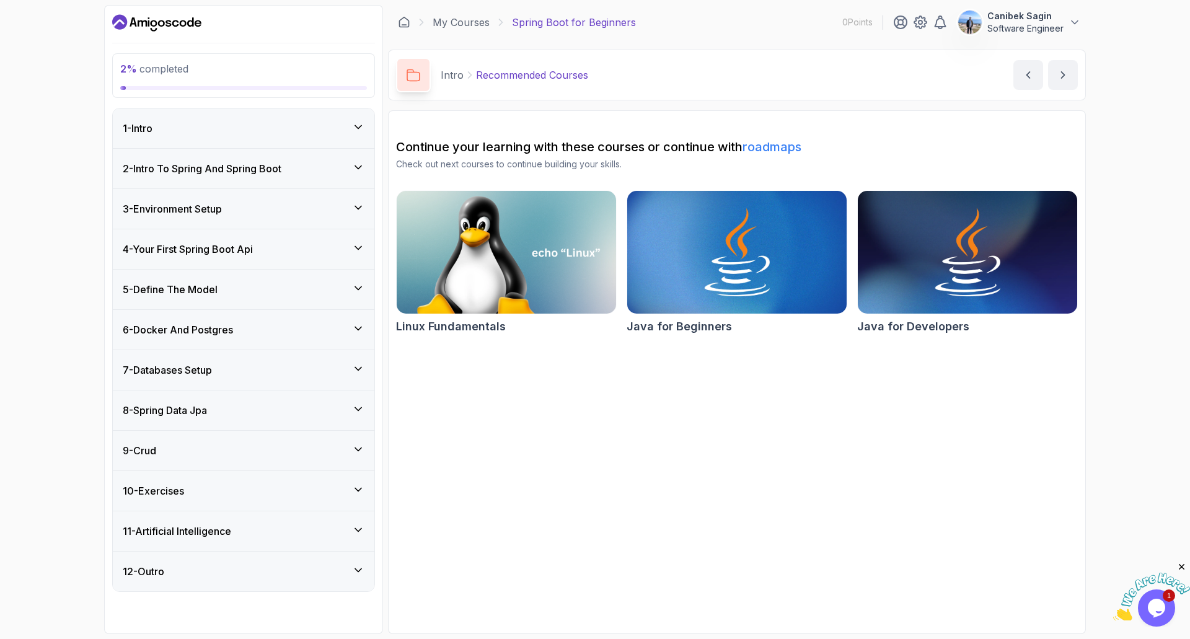
click at [288, 249] on div "4 - Your First Spring Boot Api" at bounding box center [244, 249] width 242 height 15
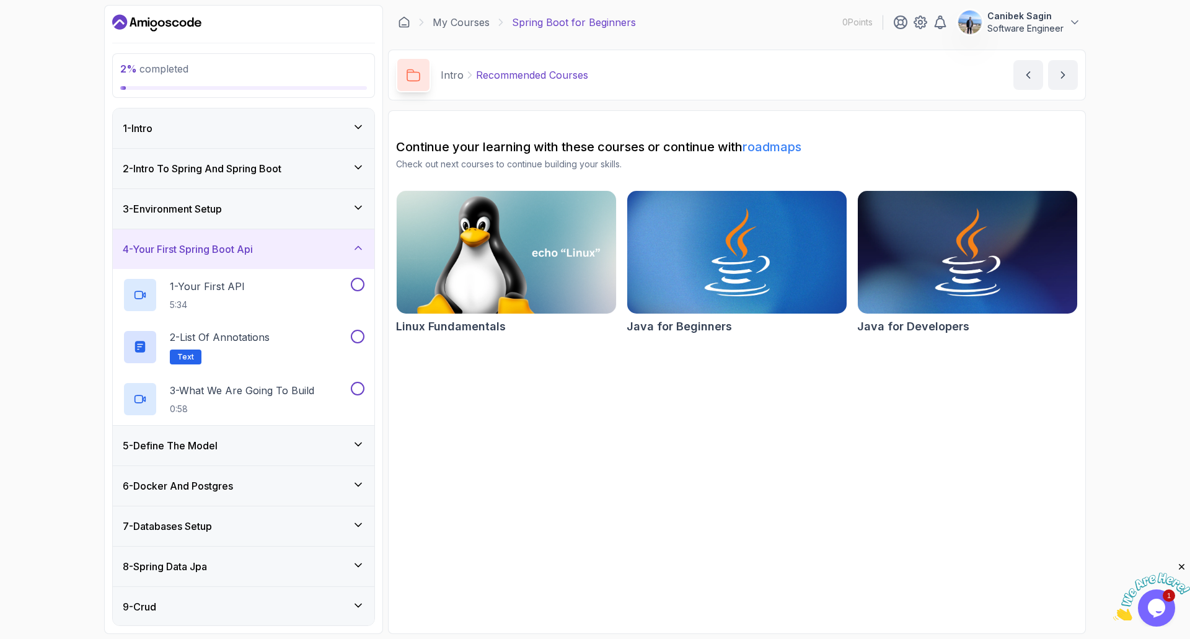
click at [275, 202] on div "3 - Environment Setup" at bounding box center [244, 209] width 242 height 15
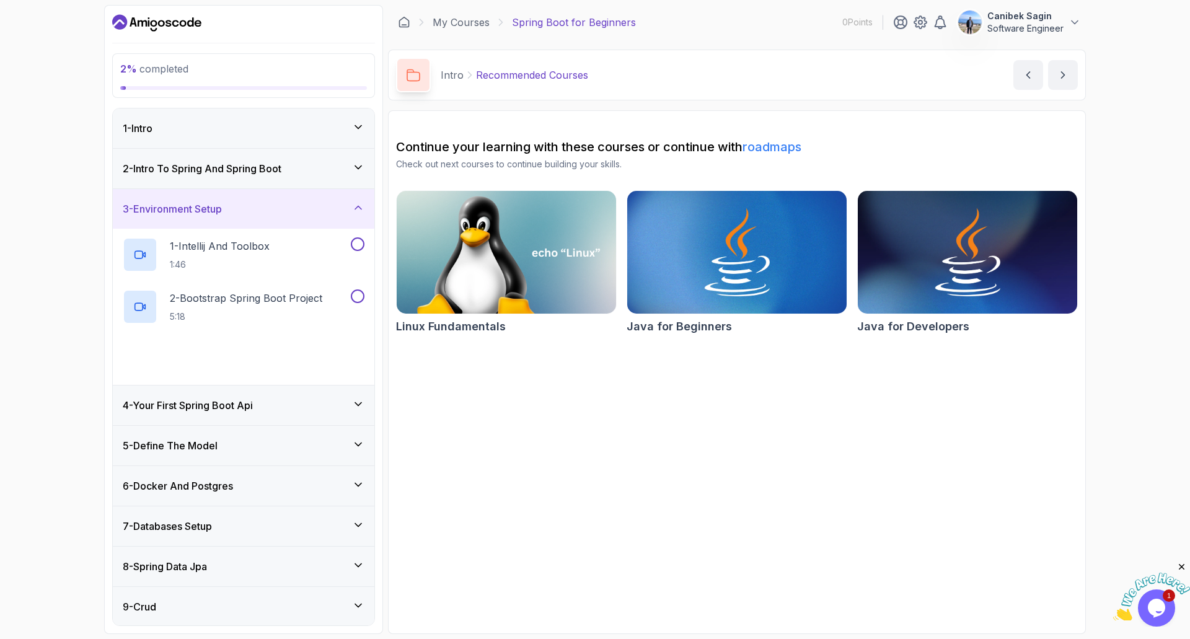
click at [281, 161] on h3 "2 - Intro To Spring And Spring Boot" at bounding box center [202, 168] width 159 height 15
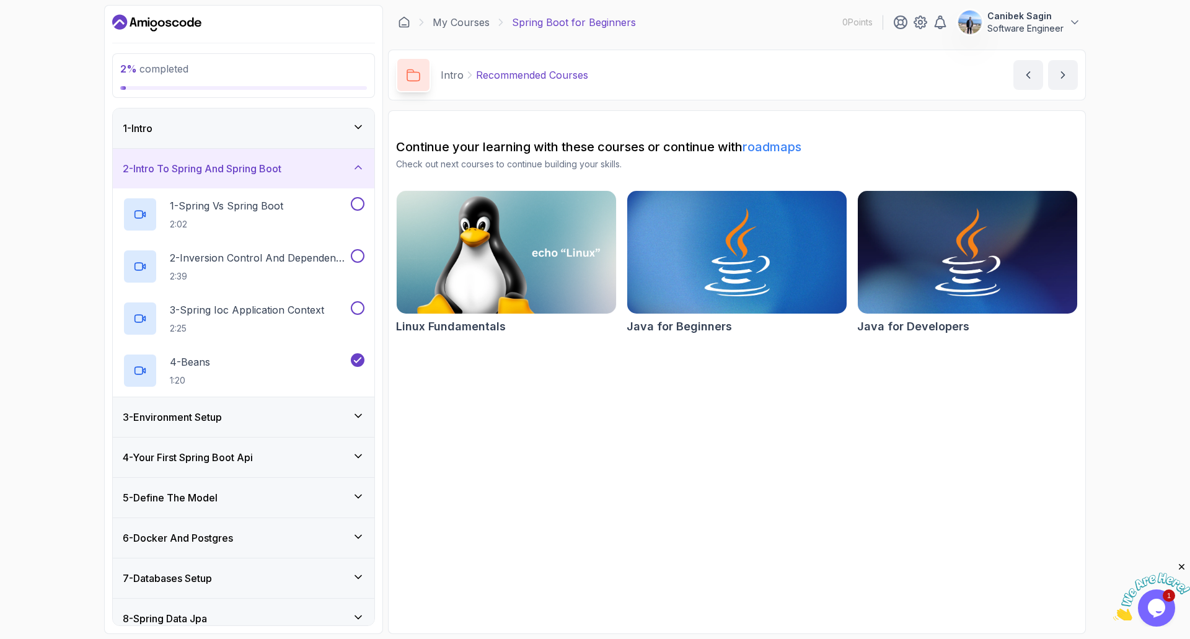
click at [336, 127] on div "1 - Intro" at bounding box center [244, 128] width 242 height 15
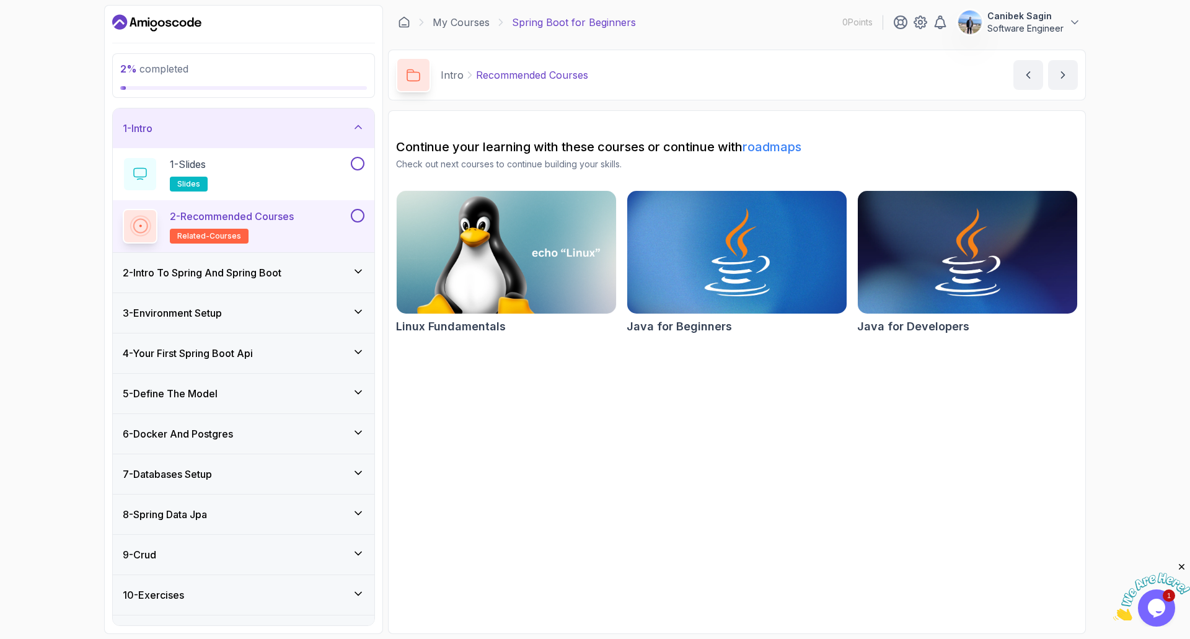
click at [305, 347] on div "4 - Your First Spring Boot Api" at bounding box center [244, 353] width 242 height 15
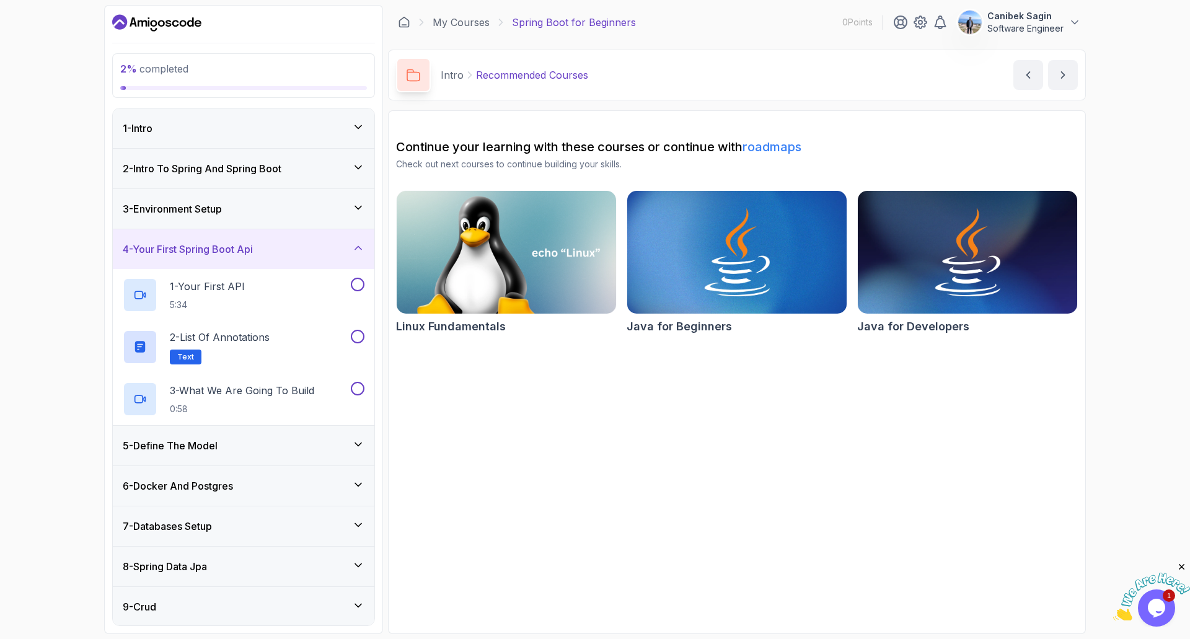
click at [277, 205] on div "3 - Environment Setup" at bounding box center [244, 209] width 242 height 15
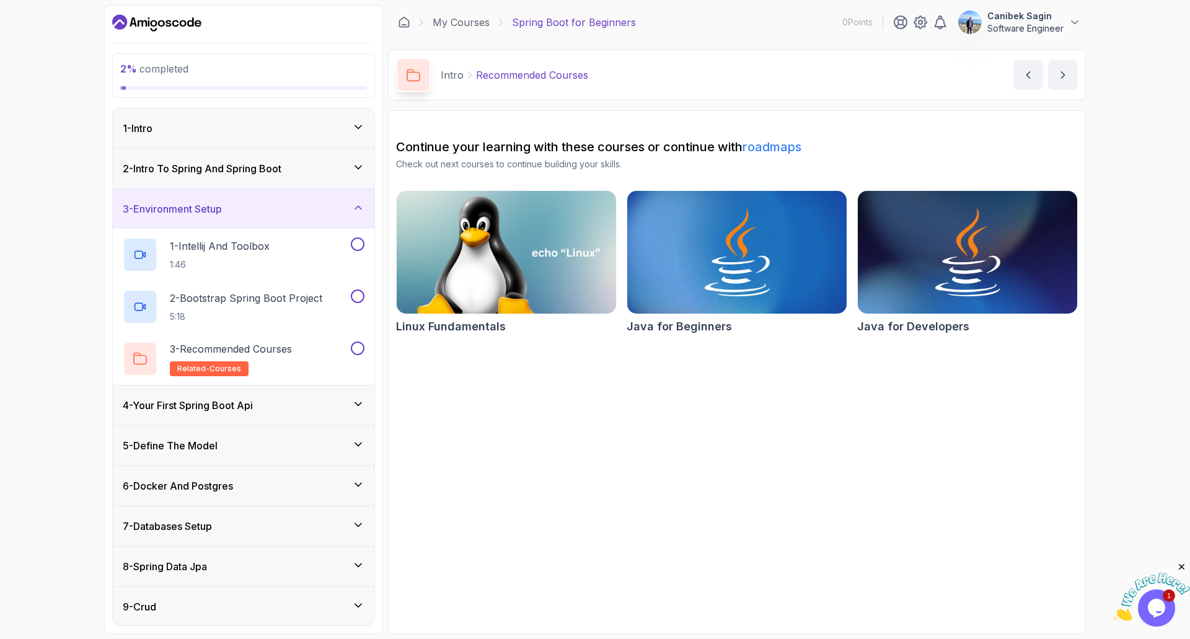
click at [264, 399] on div "4 - Your First Spring Boot Api" at bounding box center [244, 405] width 242 height 15
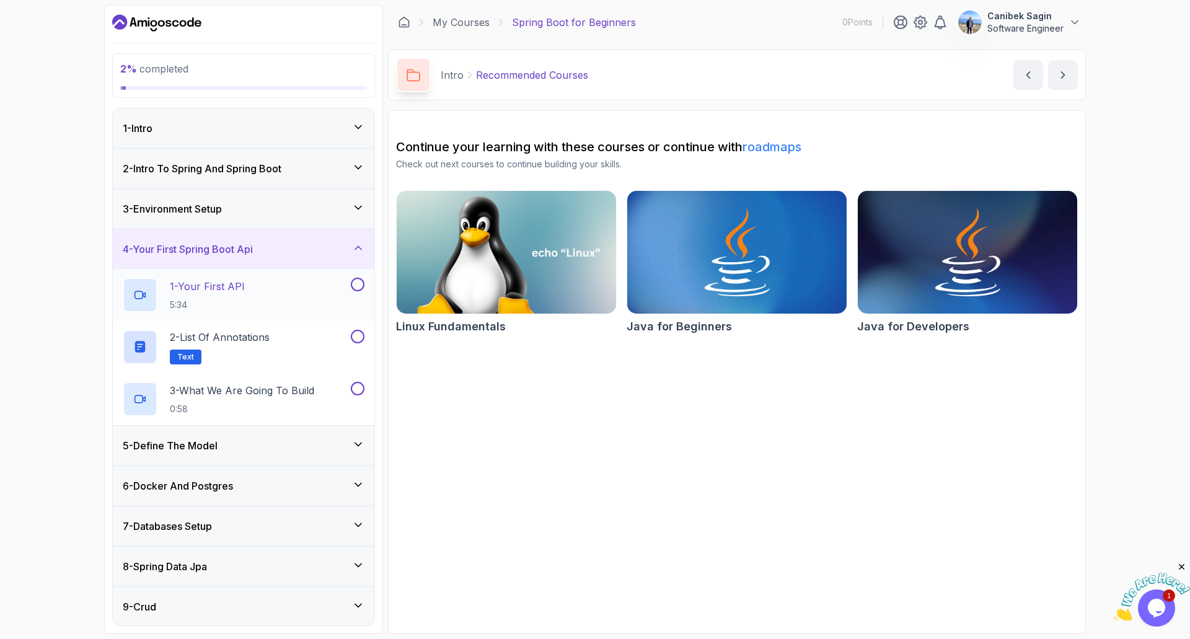
click at [208, 281] on p "1 - Your First API" at bounding box center [207, 286] width 75 height 15
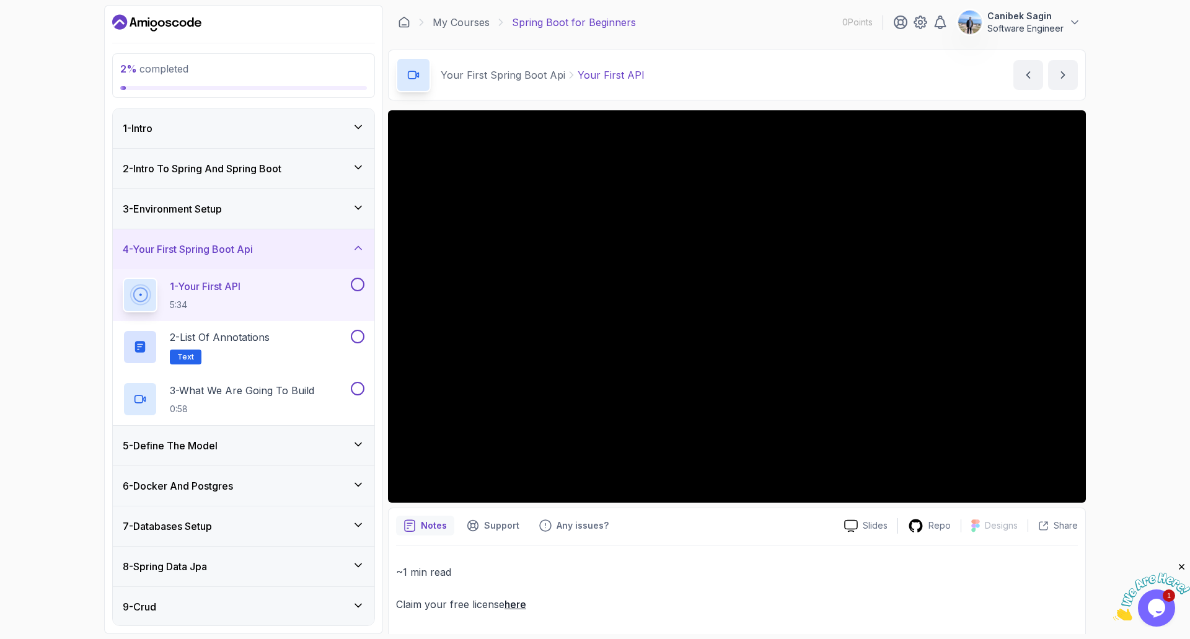
click at [352, 207] on icon at bounding box center [358, 208] width 12 height 12
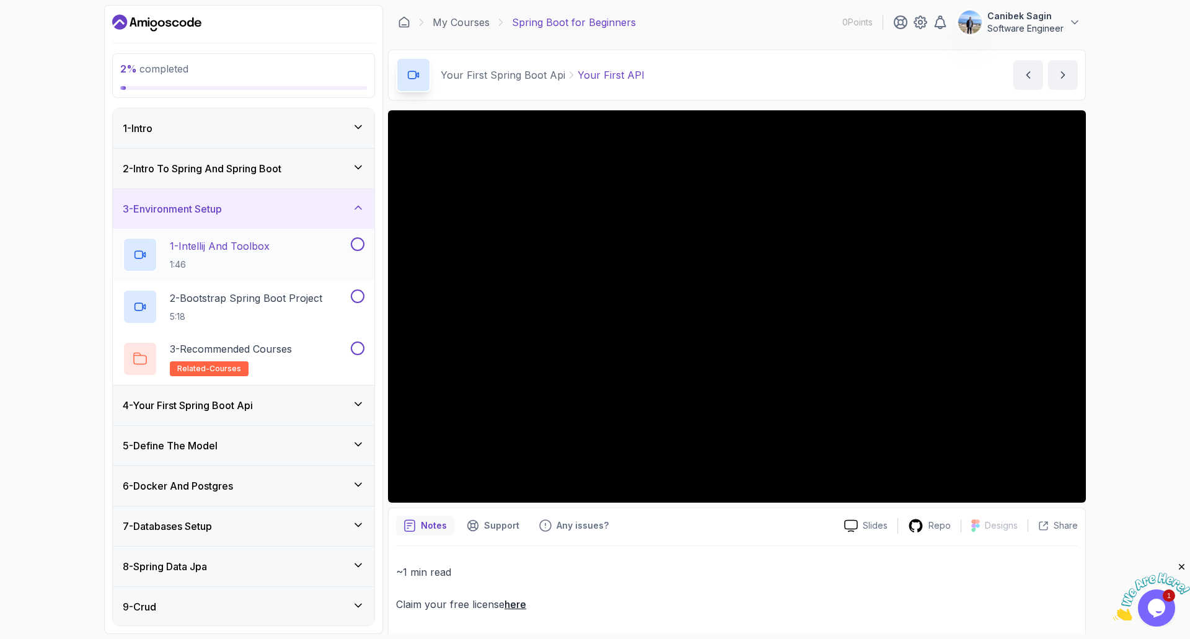
click at [360, 242] on button at bounding box center [358, 244] width 14 height 14
click at [358, 298] on button at bounding box center [358, 297] width 14 height 14
click at [356, 355] on button at bounding box center [358, 349] width 14 height 14
click at [360, 245] on button at bounding box center [358, 244] width 14 height 14
click at [359, 166] on icon at bounding box center [358, 167] width 12 height 12
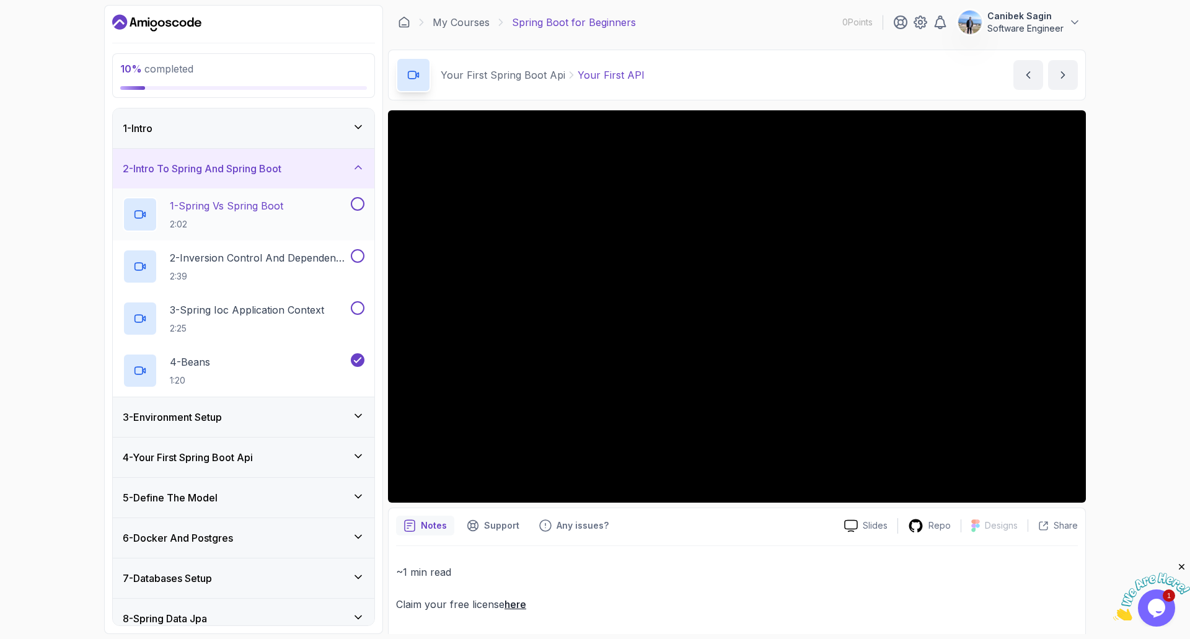
click at [359, 203] on button at bounding box center [358, 204] width 14 height 14
click at [360, 254] on button at bounding box center [358, 256] width 14 height 14
click at [358, 340] on div "3 - Spring Ioc Application Context 2:25" at bounding box center [244, 319] width 262 height 52
click at [359, 307] on button at bounding box center [358, 308] width 14 height 14
click at [362, 120] on div "1 - Intro" at bounding box center [244, 129] width 262 height 40
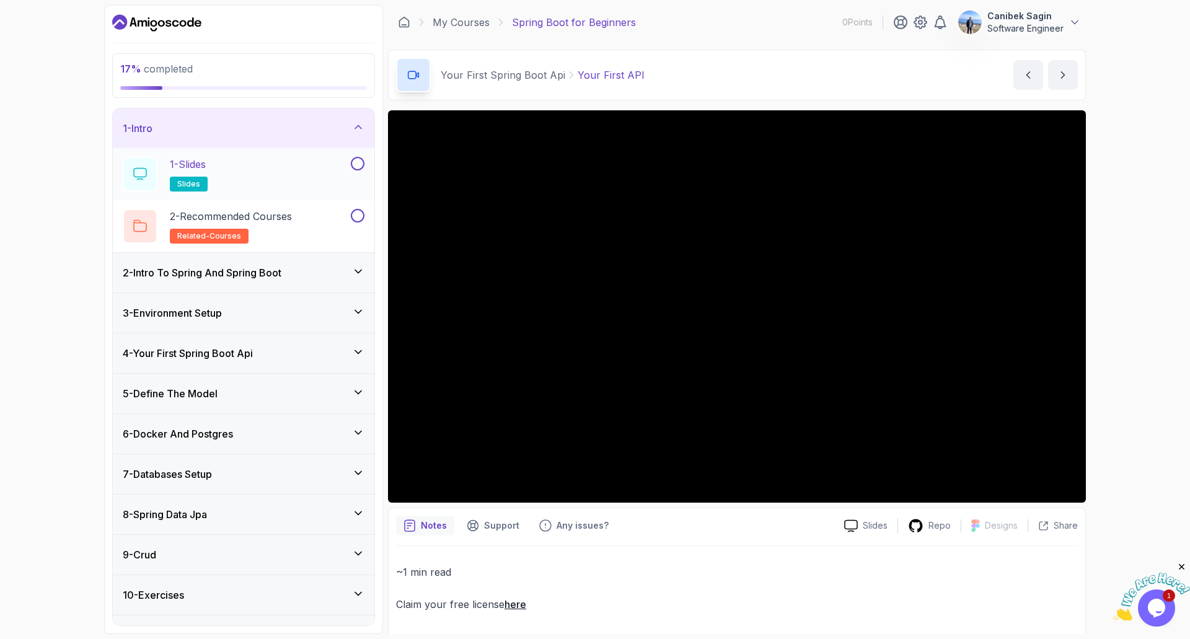
click at [357, 160] on button at bounding box center [358, 164] width 14 height 14
click at [360, 218] on button at bounding box center [358, 216] width 14 height 14
click at [322, 265] on div "2 - Intro To Spring And Spring Boot" at bounding box center [244, 272] width 242 height 15
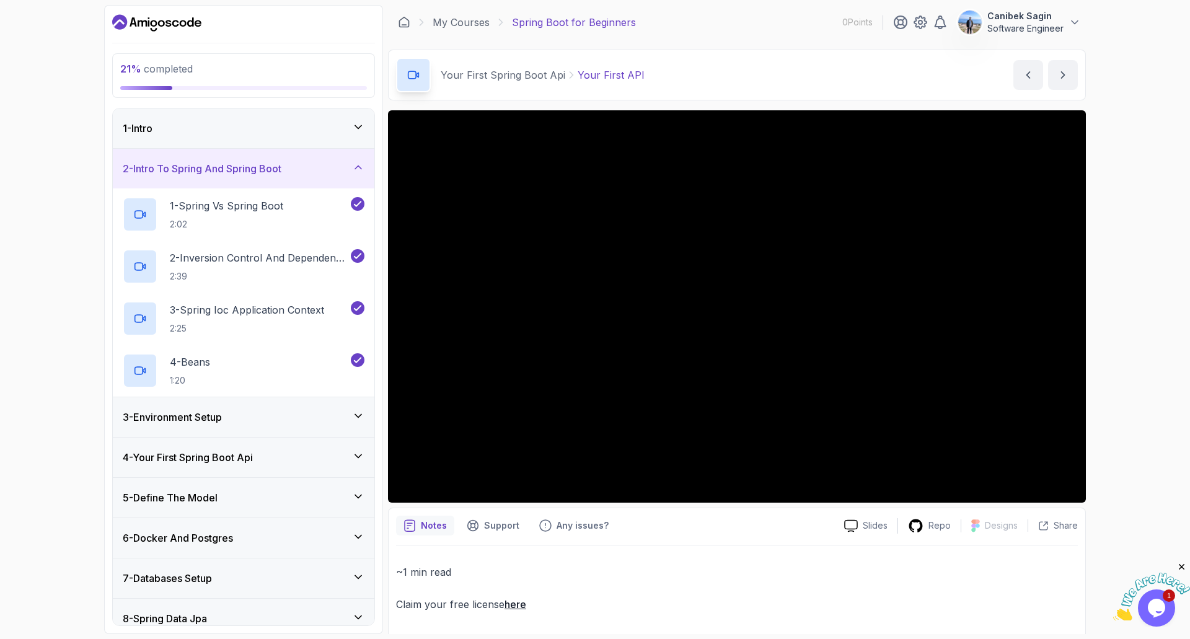
click at [347, 415] on div "3 - Environment Setup" at bounding box center [244, 417] width 242 height 15
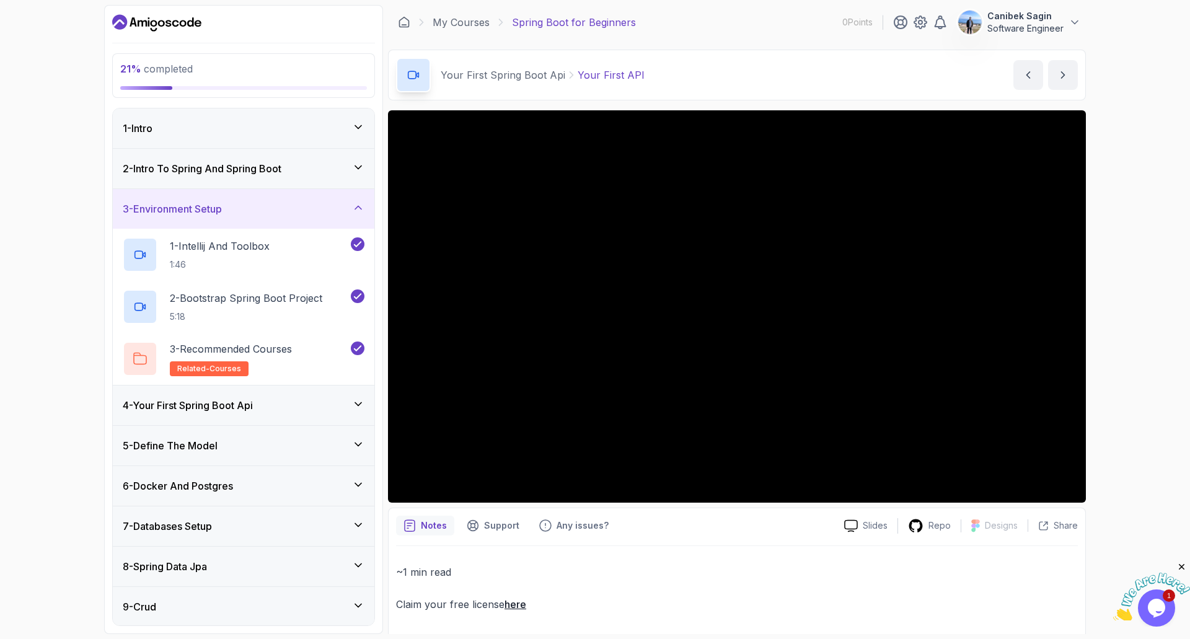
click at [346, 403] on div "4 - Your First Spring Boot Api" at bounding box center [244, 405] width 242 height 15
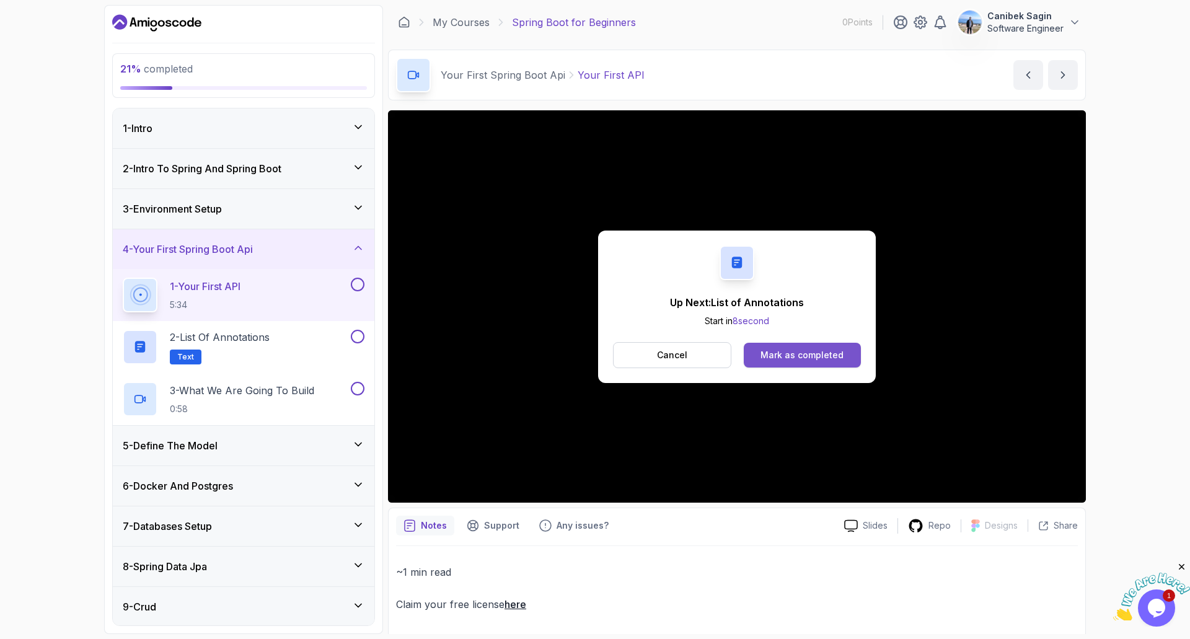
click at [783, 353] on div "Mark as completed" at bounding box center [802, 355] width 83 height 12
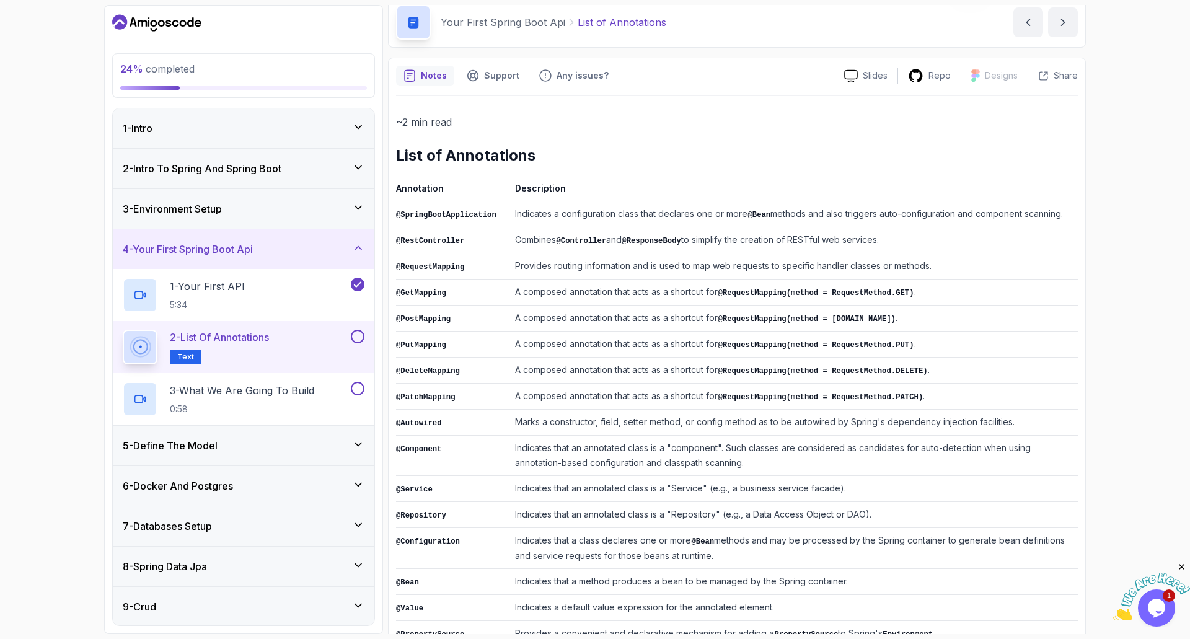
scroll to position [107, 0]
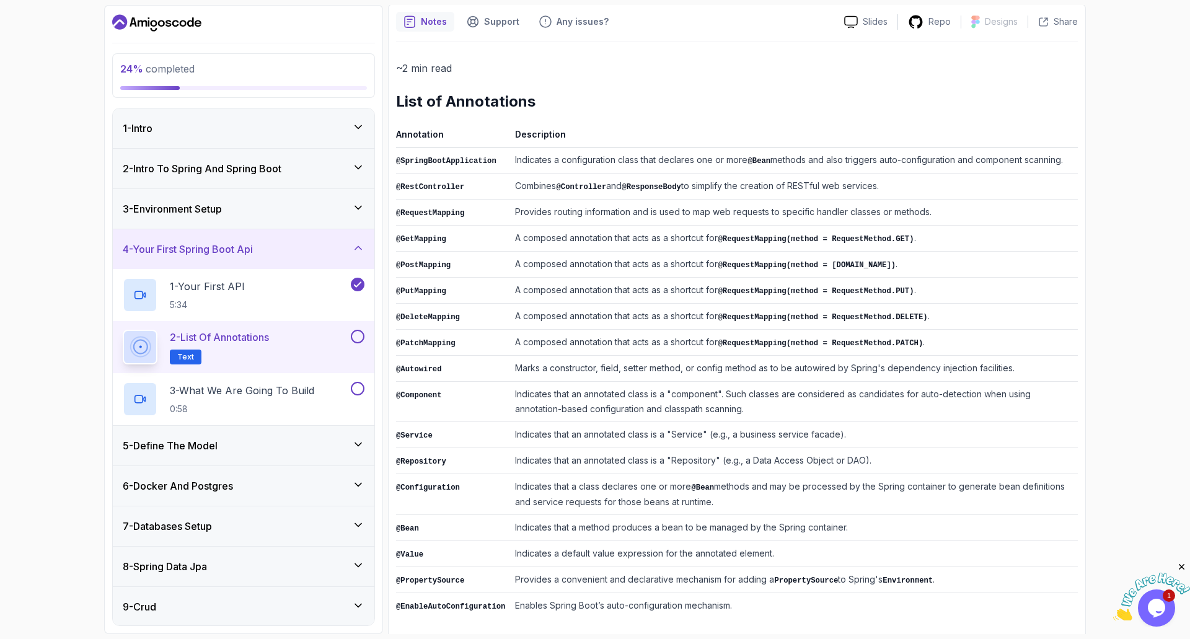
click at [646, 160] on td "Indicates a configuration class that declares one or more @Bean methods and als…" at bounding box center [794, 161] width 568 height 26
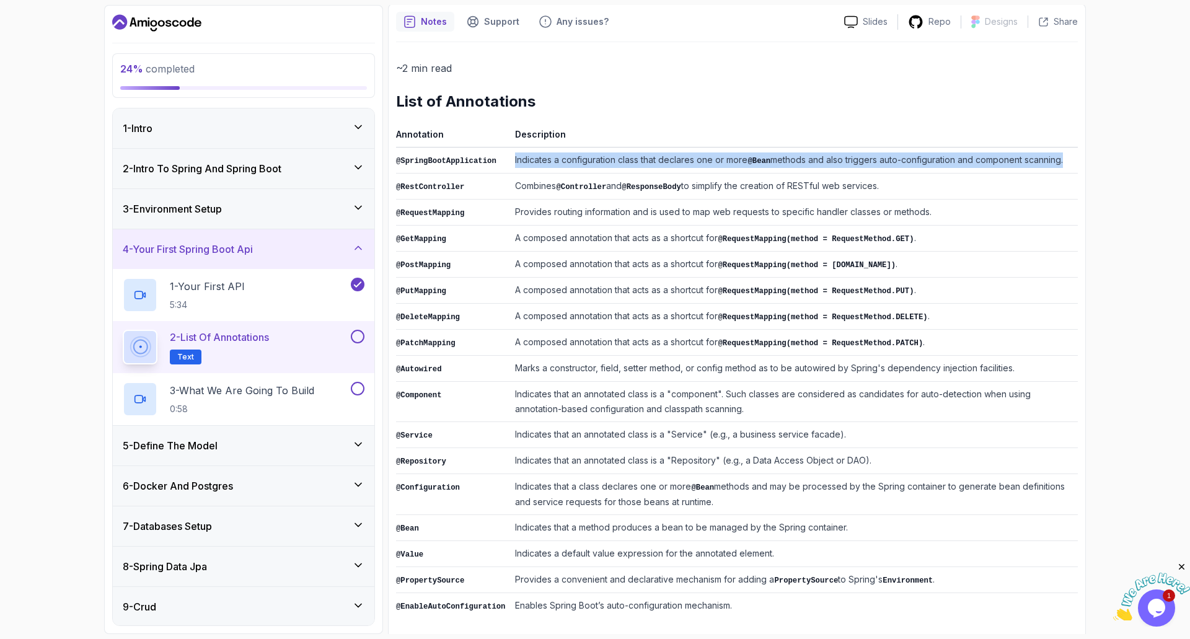
click at [646, 160] on td "Indicates a configuration class that declares one or more @Bean methods and als…" at bounding box center [794, 161] width 568 height 26
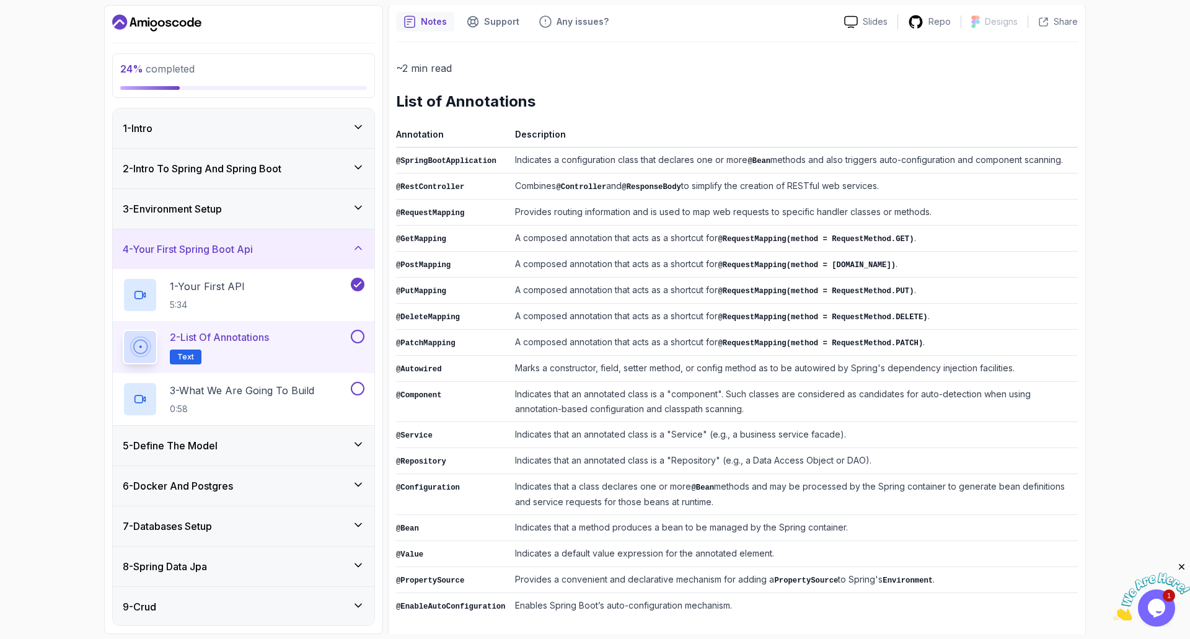
click at [605, 387] on td "Indicates that an annotated class is a "component". Such classes are considered…" at bounding box center [794, 402] width 568 height 40
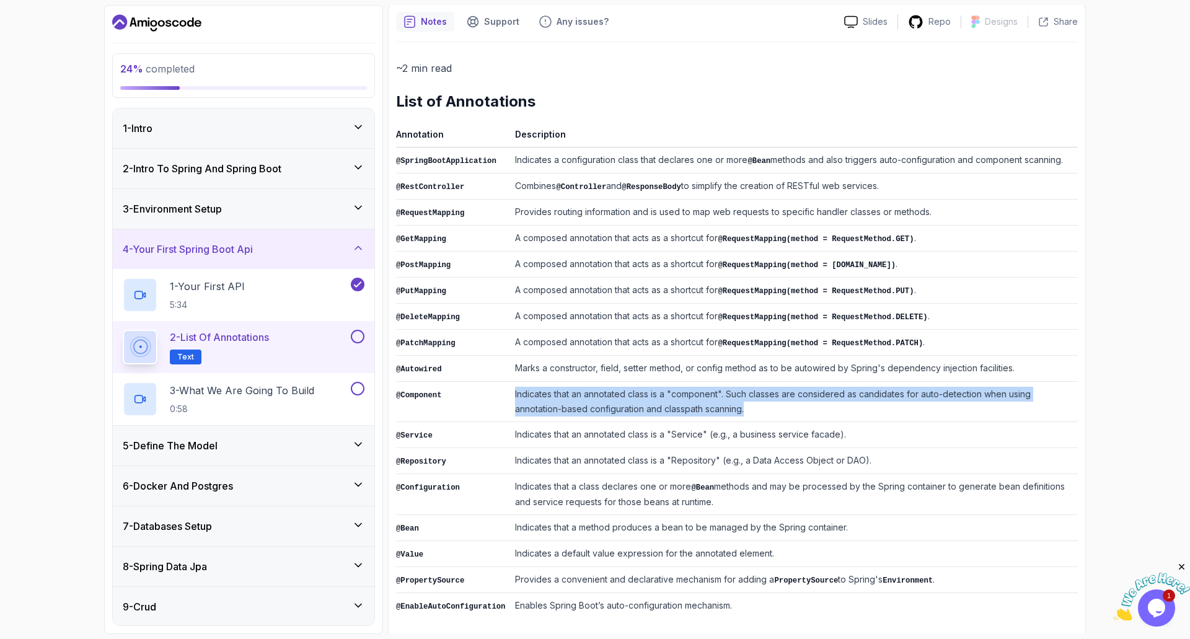
click at [605, 387] on td "Indicates that an annotated class is a "component". Such classes are considered…" at bounding box center [794, 402] width 568 height 40
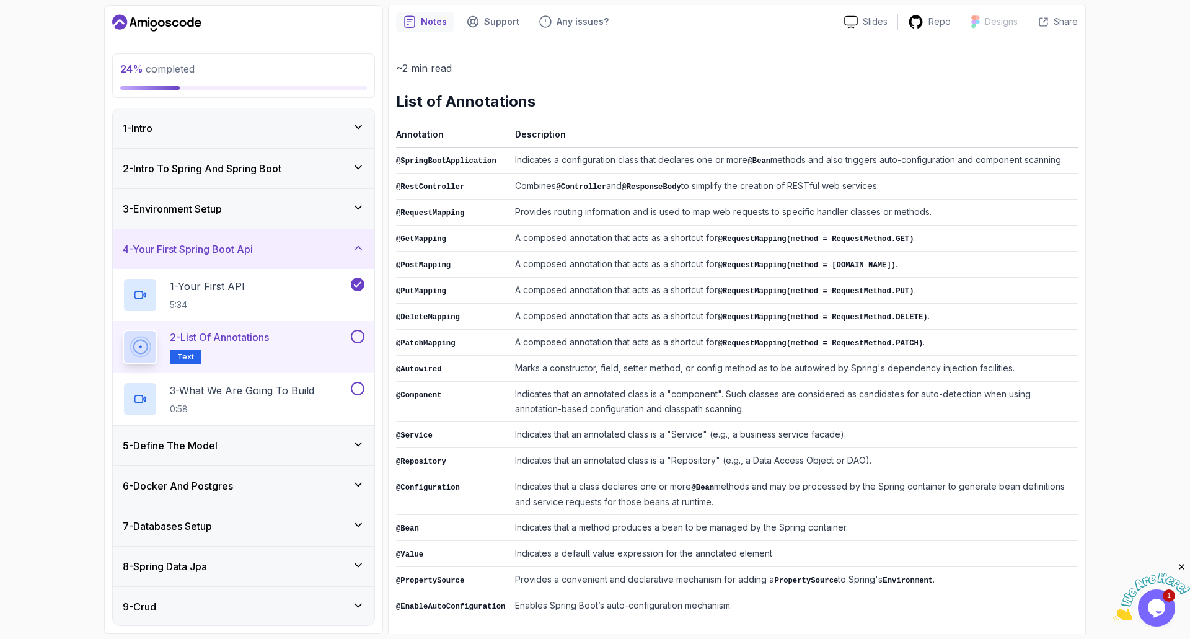
click at [596, 431] on td "Indicates that an annotated class is a "Service" (e.g., a business service faca…" at bounding box center [794, 435] width 568 height 26
click at [567, 358] on td "Marks a constructor, field, setter method, or config method as to be autowired …" at bounding box center [794, 369] width 568 height 26
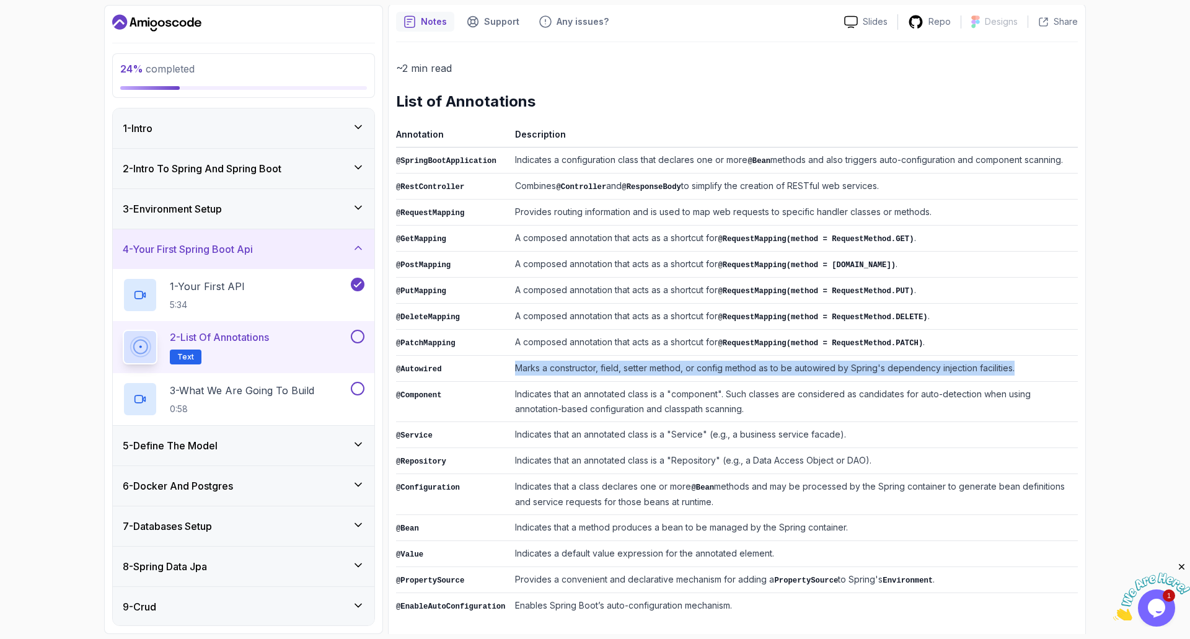
click at [567, 358] on td "Marks a constructor, field, setter method, or config method as to be autowired …" at bounding box center [794, 369] width 568 height 26
